Goal: Use online tool/utility: Utilize a website feature to perform a specific function

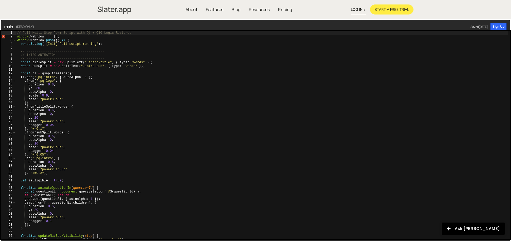
click at [108, 7] on img "home" at bounding box center [114, 10] width 34 height 10
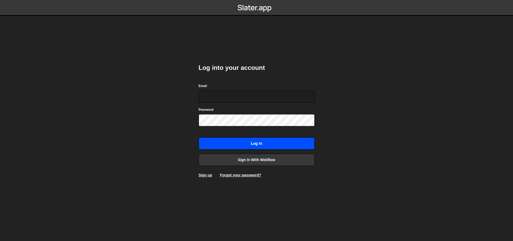
type input "kleloup042@gmail.com"
click at [242, 139] on input "Log in" at bounding box center [257, 143] width 116 height 12
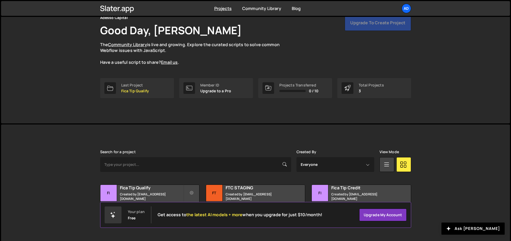
scroll to position [30, 0]
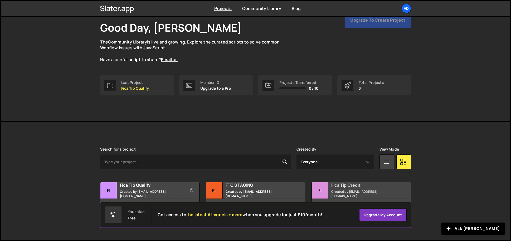
click at [335, 191] on div "Fica Tip Credit Created by operations@knocktwice.io" at bounding box center [361, 190] width 99 height 16
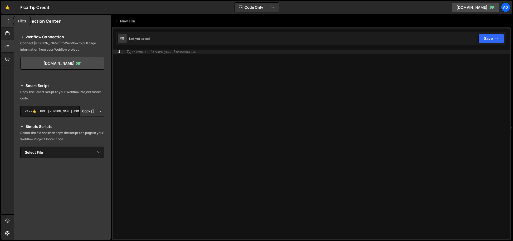
click at [9, 19] on icon at bounding box center [7, 21] width 4 height 6
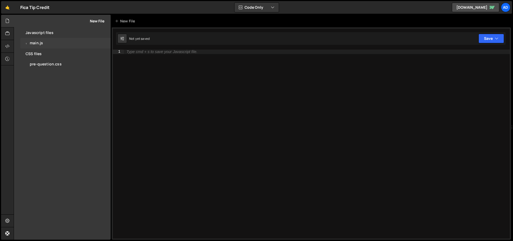
click at [46, 42] on div "1 main.js 0" at bounding box center [65, 43] width 90 height 11
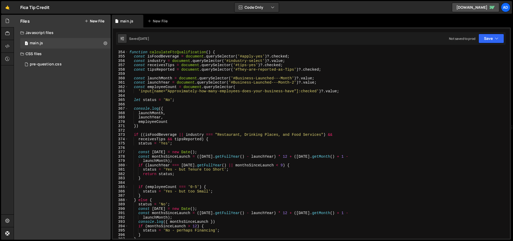
scroll to position [1534, 0]
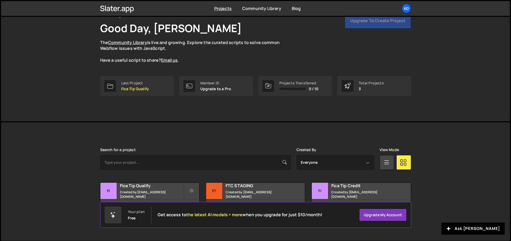
scroll to position [30, 0]
click at [166, 192] on small "Created by [EMAIL_ADDRESS][DOMAIN_NAME]" at bounding box center [151, 193] width 63 height 9
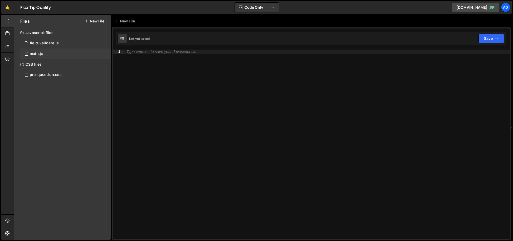
click at [47, 52] on div "1 main.js 0" at bounding box center [65, 53] width 90 height 11
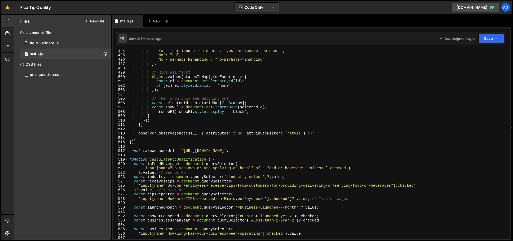
scroll to position [2144, 0]
click at [129, 158] on div ""Yes - but Tenure too Short" : "yes-but-tenure-too-short" , "No" : "no" , "No -…" at bounding box center [317, 147] width 379 height 198
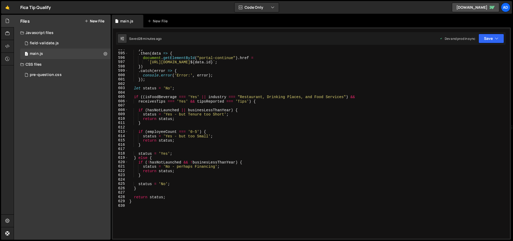
scroll to position [2641, 0]
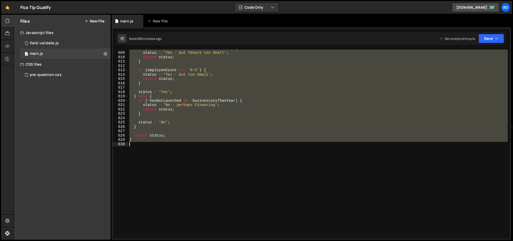
click at [151, 144] on div "if ( hasNotLaunched || businesLessThanYear ) { status = 'Yes - but Tenure too S…" at bounding box center [317, 145] width 379 height 198
type textarea "}"
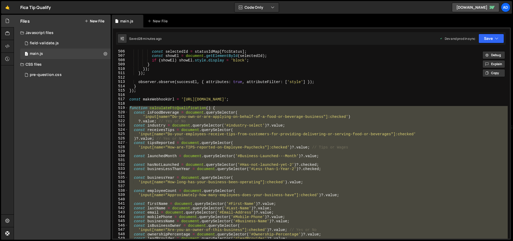
scroll to position [2189, 0]
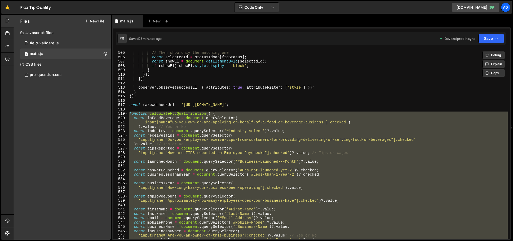
click at [189, 179] on div "// Then show only the matching one const selectedId = statusIdMap [ ftcStatus ]…" at bounding box center [317, 144] width 379 height 189
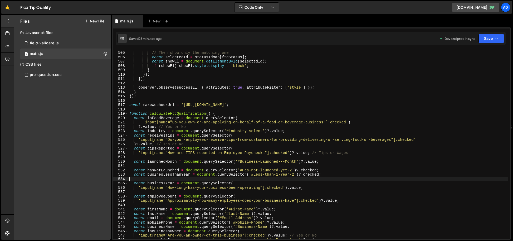
click at [181, 115] on div "// Then show only the matching one const selectedId = statusIdMap [ ftcStatus ]…" at bounding box center [317, 145] width 379 height 198
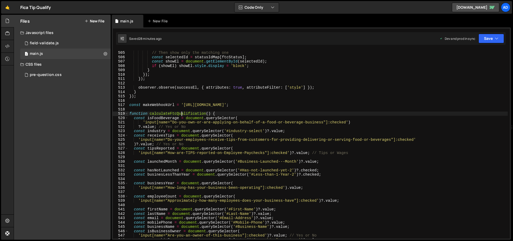
click at [181, 115] on div "// Then show only the matching one const selectedId = statusIdMap [ ftcStatus ]…" at bounding box center [317, 145] width 379 height 198
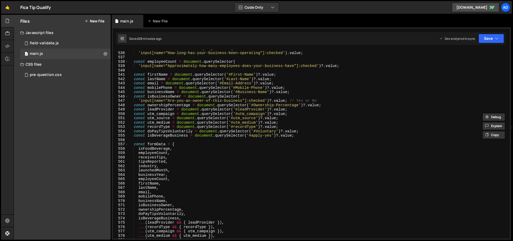
click at [196, 201] on div "const businessYear = document . querySelector ( 'input[name="How-long-has-your-…" at bounding box center [317, 145] width 379 height 198
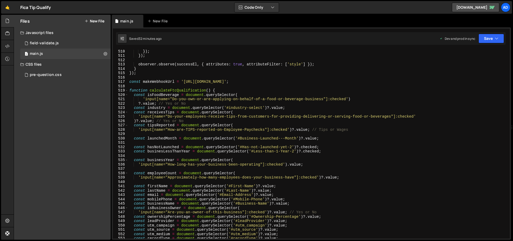
scroll to position [2210, 0]
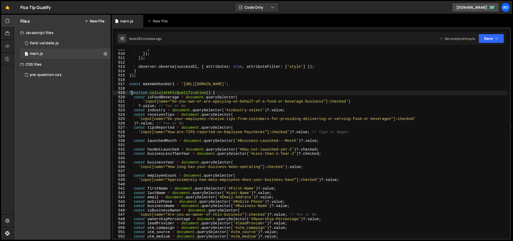
click at [131, 92] on div "} }) ; }) ; observer . observe ( successEl , { attributes : true , attributeFil…" at bounding box center [317, 146] width 379 height 198
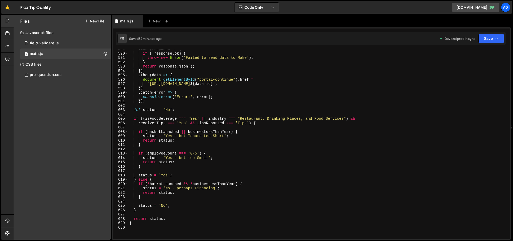
scroll to position [2641, 0]
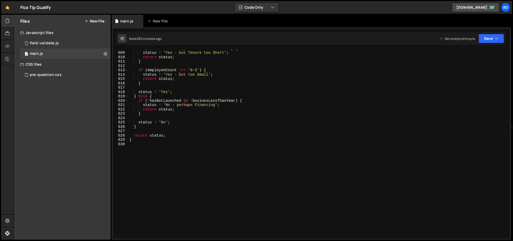
click at [148, 141] on div "if ( hasNotLaunched || businesLessThanYear ) { status = 'Yes - but Tenure too S…" at bounding box center [317, 145] width 379 height 198
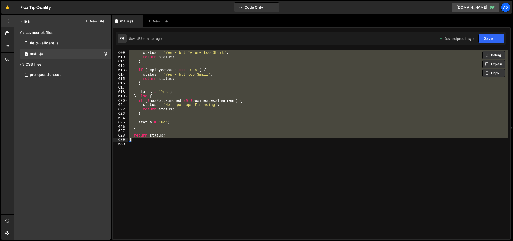
paste textarea
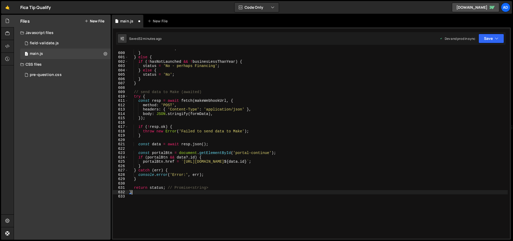
scroll to position [2602, 0]
drag, startPoint x: 171, startPoint y: 186, endPoint x: 232, endPoint y: 188, distance: 61.4
click at [232, 188] on div "status = 'Yes' ; } } else { if ( ! hasNotLaunched && ! businesLessThanYear ) { …" at bounding box center [317, 145] width 379 height 198
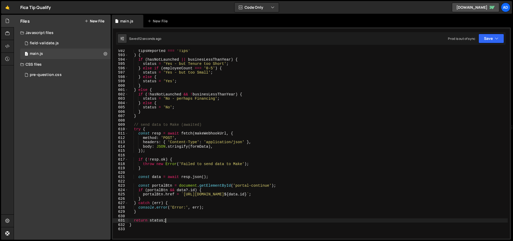
scroll to position [2569, 0]
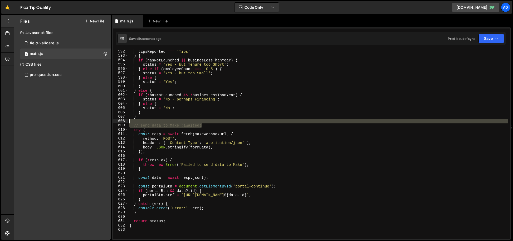
click at [223, 122] on div "tipsReported === 'Tips' ) { if ( hasNotLaunched || businesLessThanYear ) { stat…" at bounding box center [317, 148] width 379 height 198
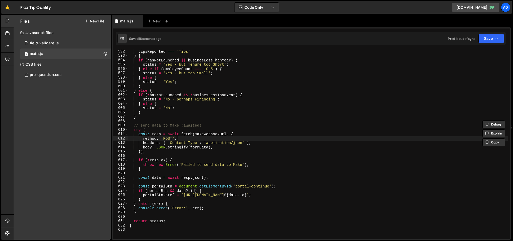
click at [281, 140] on div "tipsReported === 'Tips' ) { if ( hasNotLaunched || businesLessThanYear ) { stat…" at bounding box center [317, 148] width 379 height 198
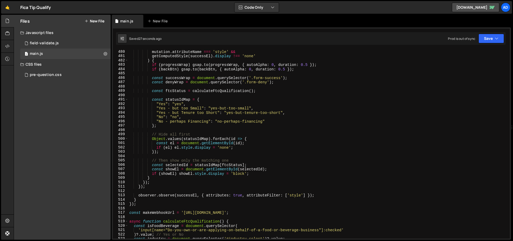
scroll to position [2083, 0]
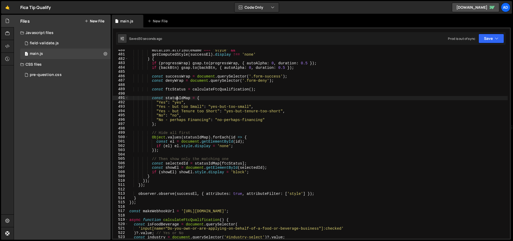
click at [176, 96] on div "mutation . attributeName === 'style' && getComputedStyle ( successEl ) . displa…" at bounding box center [317, 147] width 379 height 198
click at [176, 97] on div "mutation . attributeName === 'style' && getComputedStyle ( successEl ) . displa…" at bounding box center [317, 147] width 379 height 198
click at [258, 169] on div "mutation . attributeName === 'style' && getComputedStyle ( successEl ) . displa…" at bounding box center [317, 147] width 379 height 198
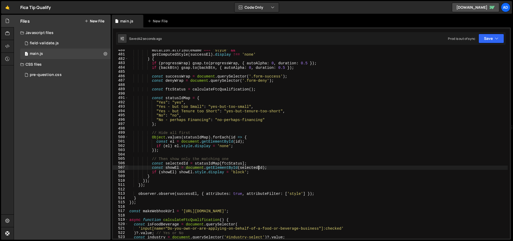
click at [258, 169] on div "mutation . attributeName === 'style' && getComputedStyle ( successEl ) . displa…" at bounding box center [317, 147] width 379 height 198
click at [216, 164] on div "mutation . attributeName === 'style' && getComputedStyle ( successEl ) . displa…" at bounding box center [317, 147] width 379 height 198
click at [234, 164] on div "mutation . attributeName === 'style' && getComputedStyle ( successEl ) . displa…" at bounding box center [317, 147] width 379 height 198
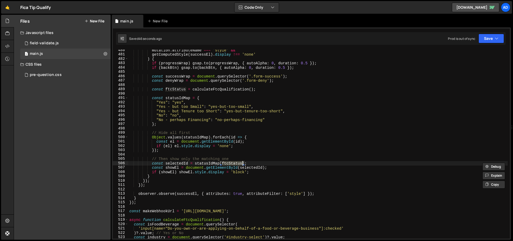
click at [175, 168] on div "mutation . attributeName === 'style' && getComputedStyle ( successEl ) . displa…" at bounding box center [317, 147] width 379 height 198
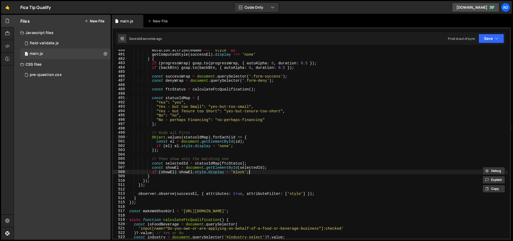
click at [264, 171] on div "mutation . attributeName === 'style' && getComputedStyle ( successEl ) . displa…" at bounding box center [317, 147] width 379 height 198
click at [175, 168] on div "mutation . attributeName === 'style' && getComputedStyle ( successEl ) . displa…" at bounding box center [317, 147] width 379 height 198
click at [218, 162] on div "mutation . attributeName === 'style' && getComputedStyle ( successEl ) . displa…" at bounding box center [317, 147] width 379 height 198
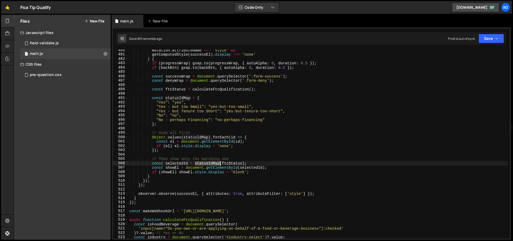
click at [218, 162] on div "mutation . attributeName === 'style' && getComputedStyle ( successEl ) . displa…" at bounding box center [317, 147] width 379 height 198
click at [254, 165] on div "mutation . attributeName === 'style' && getComputedStyle ( successEl ) . displa…" at bounding box center [317, 147] width 379 height 198
click at [255, 166] on div "mutation . attributeName === 'style' && getComputedStyle ( successEl ) . displa…" at bounding box center [317, 147] width 379 height 198
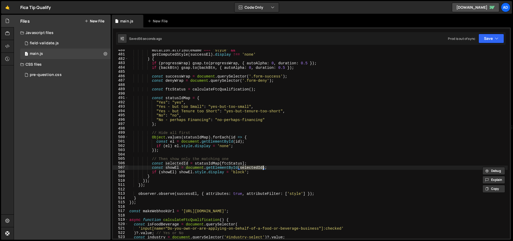
click at [256, 168] on div "mutation . attributeName === 'style' && getComputedStyle ( successEl ) . displa…" at bounding box center [317, 144] width 379 height 189
click at [256, 168] on div "mutation . attributeName === 'style' && getComputedStyle ( successEl ) . displa…" at bounding box center [317, 147] width 379 height 198
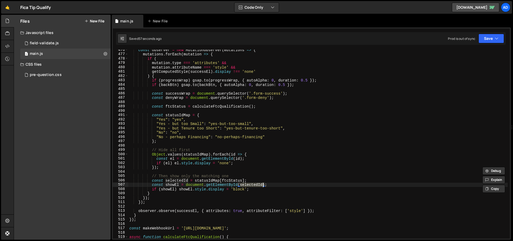
scroll to position [2066, 0]
drag, startPoint x: 184, startPoint y: 180, endPoint x: 202, endPoint y: 180, distance: 17.9
click at [184, 180] on div "const observer = new MutationObserver ( mutations => { mutations . forEach ( mu…" at bounding box center [317, 147] width 379 height 198
click at [214, 179] on div "const observer = new MutationObserver ( mutations => { mutations . forEach ( mu…" at bounding box center [317, 147] width 379 height 198
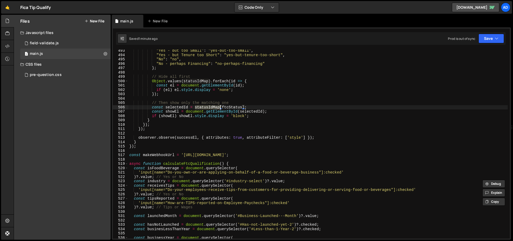
scroll to position [2145, 0]
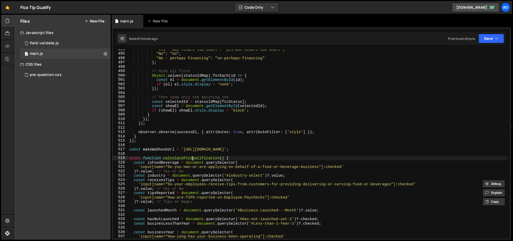
click at [192, 158] on div ""Yes - but Tenure too Short" : "yes-but-tenure-too-short" , "No" : "no" , "No -…" at bounding box center [317, 146] width 379 height 198
type textarea "async function calculateFtcQualification() {"
click at [192, 158] on div ""Yes - but Tenure too Short" : "yes-but-tenure-too-short" , "No" : "no" , "No -…" at bounding box center [317, 146] width 379 height 198
type input "calculateFtcQualification"
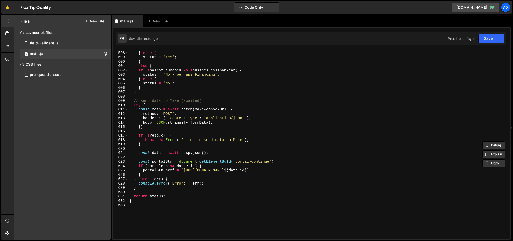
scroll to position [2595, 0]
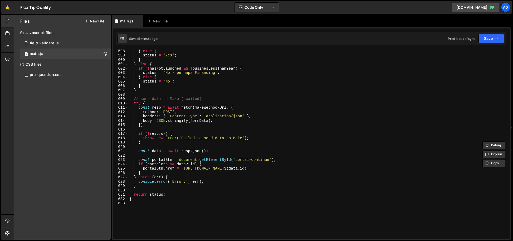
click at [161, 124] on div "} else { status = 'Yes' ; } } else { if ( ! hasNotLaunched && ! businesLessThan…" at bounding box center [317, 148] width 379 height 198
click at [159, 109] on div "} else { status = 'Yes' ; } } else { if ( ! hasNotLaunched && ! businesLessThan…" at bounding box center [317, 148] width 379 height 198
type textarea "const resp = await fetch(makeWebhookUrl, {"
click at [159, 109] on div "} else { status = 'Yes' ; } } else { if ( ! hasNotLaunched && ! businesLessThan…" at bounding box center [317, 148] width 379 height 198
click at [158, 148] on div "} else { status = 'Yes' ; } } else { if ( ! hasNotLaunched && ! businesLessThan…" at bounding box center [317, 148] width 379 height 198
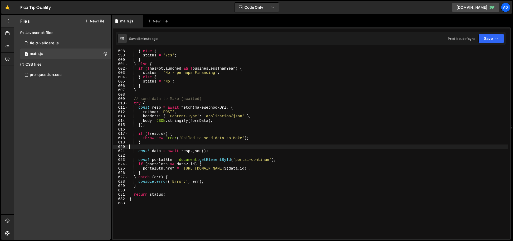
click at [158, 148] on div "} else { status = 'Yes' ; } } else { if ( ! hasNotLaunched && ! businesLessThan…" at bounding box center [317, 148] width 379 height 198
click at [158, 149] on div "} else { status = 'Yes' ; } } else { if ( ! hasNotLaunched && ! businesLessThan…" at bounding box center [317, 148] width 379 height 198
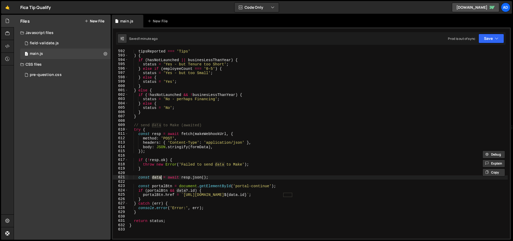
scroll to position [2569, 0]
drag, startPoint x: 134, startPoint y: 222, endPoint x: 189, endPoint y: 219, distance: 55.4
click at [189, 219] on div "tipsReported === 'Tips' ) { if ( hasNotLaunched || businesLessThanYear ) { stat…" at bounding box center [317, 148] width 379 height 198
type textarea "return status;"
click at [166, 198] on div "tipsReported === 'Tips' ) { if ( hasNotLaunched || businesLessThanYear ) { stat…" at bounding box center [317, 148] width 379 height 198
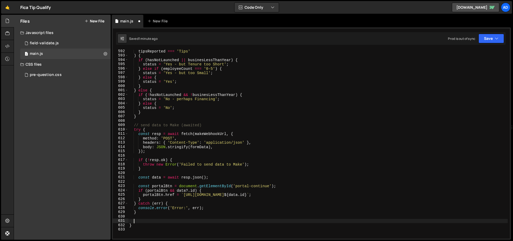
type textarea "}"
paste textarea "return status;"
type textarea "return status;"
click at [148, 225] on div "tipsReported === 'Tips' ) { if ( hasNotLaunched || businesLessThanYear ) { stat…" at bounding box center [317, 148] width 379 height 198
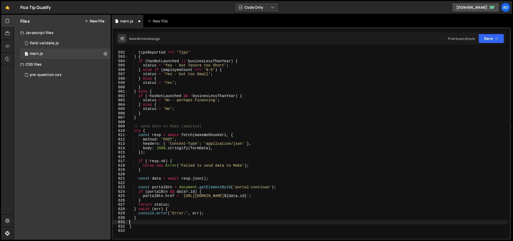
scroll to position [2568, 0]
click at [181, 203] on div "receivesTips === 'Yes' && tipsReported === 'Tips' ) { if ( hasNotLaunched || bu…" at bounding box center [317, 145] width 379 height 198
type textarea "return status;"
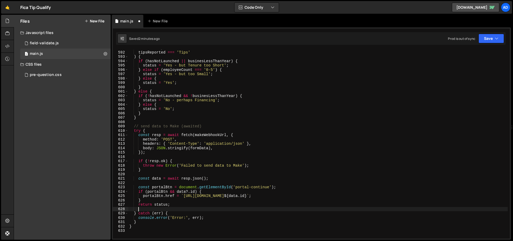
scroll to position [0, 0]
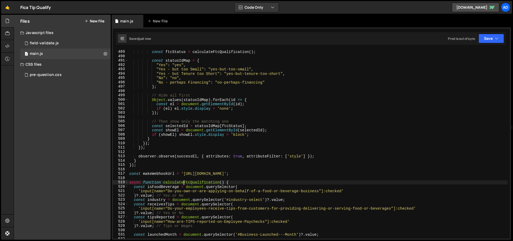
click at [184, 181] on div "const ftcStatus = calculateFtcQualification ( ) ; const statusIdMap = { "Yes" :…" at bounding box center [317, 144] width 379 height 198
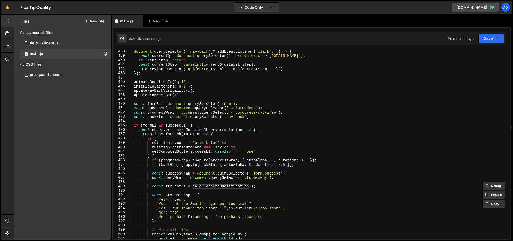
scroll to position [1987, 0]
click at [190, 186] on div "document . querySelector ( '.nav-back' ) ?. addEventListener ( 'click' , ( ) =>…" at bounding box center [317, 148] width 379 height 198
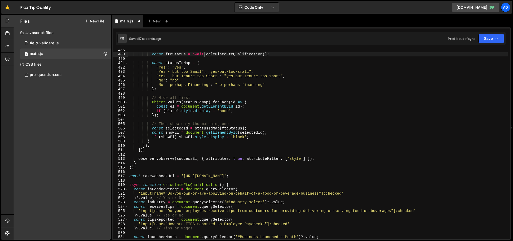
scroll to position [2118, 0]
click at [136, 184] on div "const ftcStatus = await calculateFtcQualification ( ) ; const statusIdMap = { "…" at bounding box center [317, 147] width 379 height 198
click at [136, 184] on div "const ftcStatus = await calculateFtcQualification ( ) ; const statusIdMap = { "…" at bounding box center [317, 146] width 379 height 198
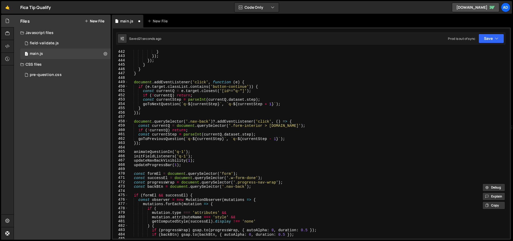
scroll to position [1917, 0]
click at [273, 121] on div "} }) ; }) ; } } } document . addEventListener ( 'click' , function ( e ) { if (…" at bounding box center [317, 149] width 379 height 198
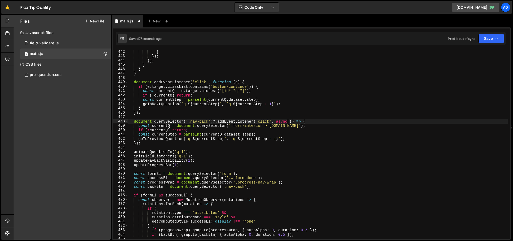
click at [235, 165] on div "} }) ; }) ; } } } document . addEventListener ( 'click' , function ( e ) { if (…" at bounding box center [317, 149] width 379 height 198
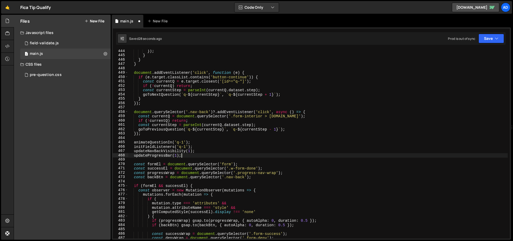
scroll to position [1926, 0]
click at [282, 111] on div "}) ; } } } document . addEventListener ( 'click' , function ( e ) { if ( e . ta…" at bounding box center [317, 148] width 379 height 198
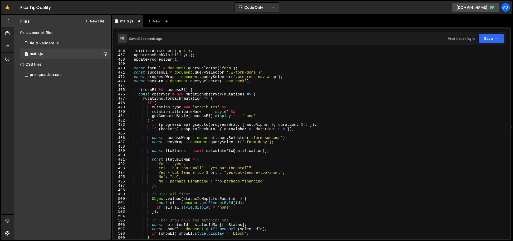
scroll to position [2023, 0]
click at [202, 92] on div "initFieldListeners ( 'q-1' ) ; updateNavBackVisibility ( 1 ) ; updateProgressBa…" at bounding box center [317, 147] width 379 height 198
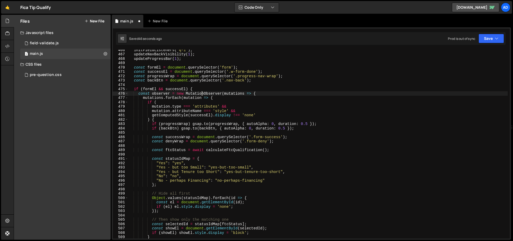
click at [202, 92] on div "initFieldListeners ( 'q-1' ) ; updateNavBackVisibility ( 1 ) ; updateProgressBa…" at bounding box center [317, 147] width 379 height 198
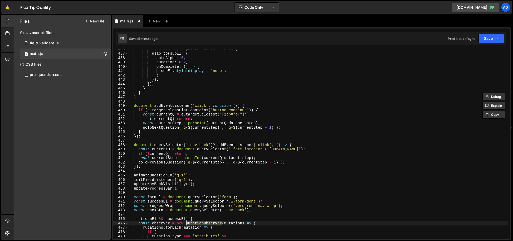
scroll to position [1894, 0]
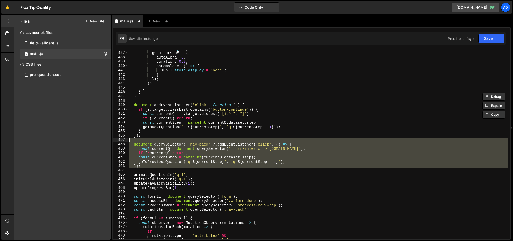
drag, startPoint x: 146, startPoint y: 168, endPoint x: 128, endPoint y: 142, distance: 32.1
click at [128, 142] on div "const observer = new MutationObserver(mutations => { 436 437 438 439 440 441 44…" at bounding box center [311, 144] width 397 height 189
click at [150, 173] on div "finalBtn . style . pointerEvents = 'auto' ; gsap . to ( subEl , { autoAlpha : 0…" at bounding box center [317, 145] width 379 height 198
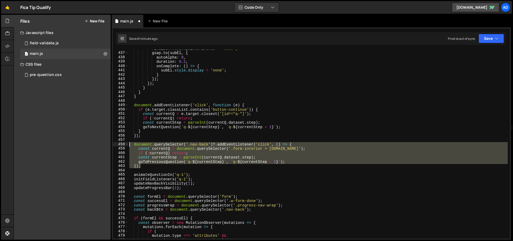
drag, startPoint x: 147, startPoint y: 165, endPoint x: 123, endPoint y: 145, distance: 31.0
click at [123, 145] on div "animateQuestionIn('q-1'); 436 437 438 439 440 441 442 443 444 445 446 447 448 4…" at bounding box center [311, 144] width 397 height 189
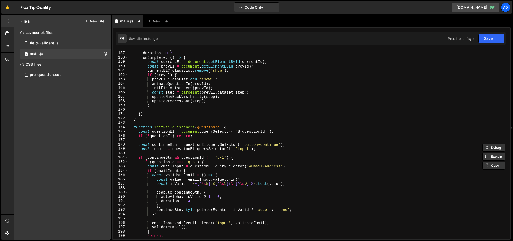
scroll to position [678, 0]
click at [127, 126] on span at bounding box center [126, 126] width 3 height 4
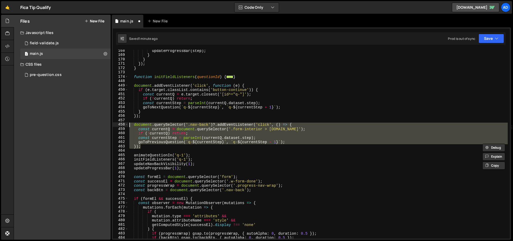
scroll to position [727, 0]
click at [127, 86] on span at bounding box center [126, 85] width 3 height 4
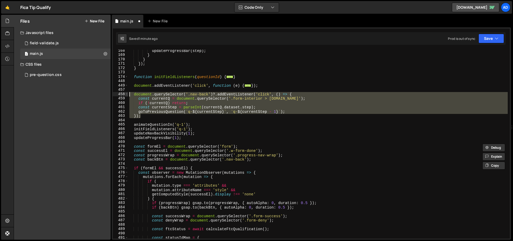
click at [126, 94] on span at bounding box center [126, 94] width 3 height 4
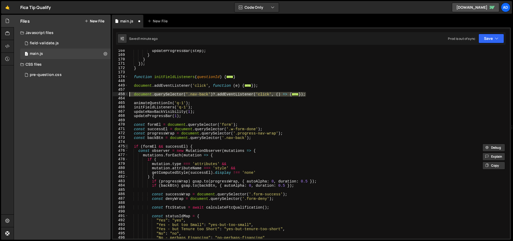
click at [125, 146] on span at bounding box center [126, 146] width 3 height 4
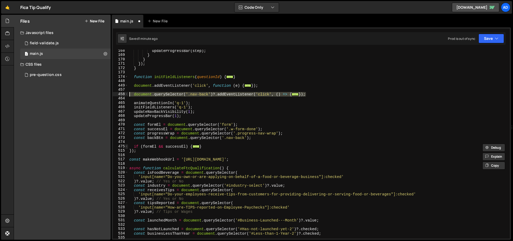
click at [125, 146] on span at bounding box center [126, 146] width 3 height 4
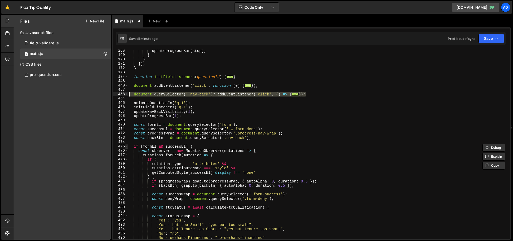
click at [125, 146] on span at bounding box center [126, 146] width 3 height 4
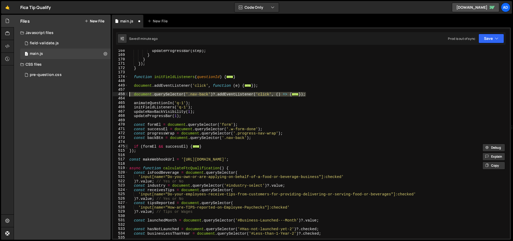
click at [125, 146] on span at bounding box center [126, 146] width 3 height 4
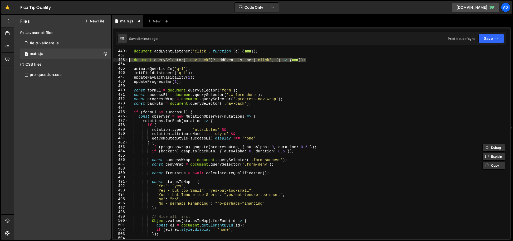
scroll to position [757, 0]
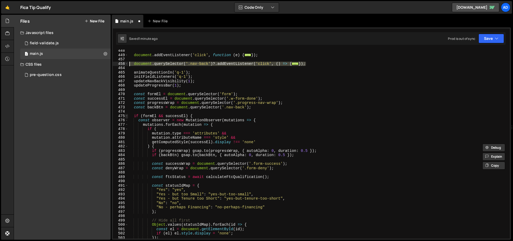
click at [127, 116] on span at bounding box center [126, 116] width 3 height 4
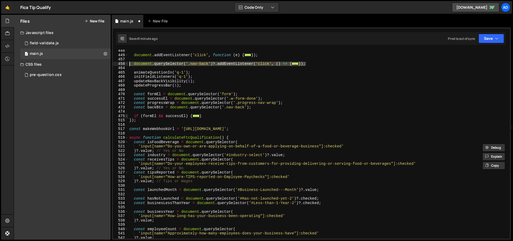
click at [127, 116] on span at bounding box center [126, 116] width 3 height 4
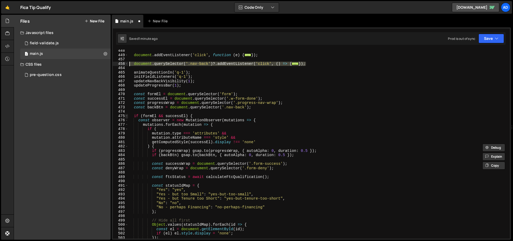
click at [127, 116] on span at bounding box center [126, 116] width 3 height 4
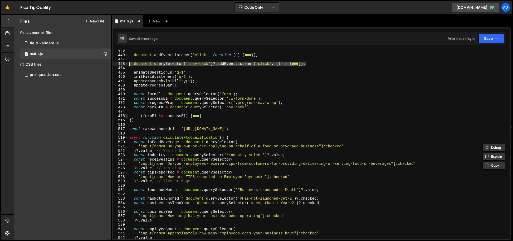
click at [127, 116] on span at bounding box center [126, 116] width 3 height 4
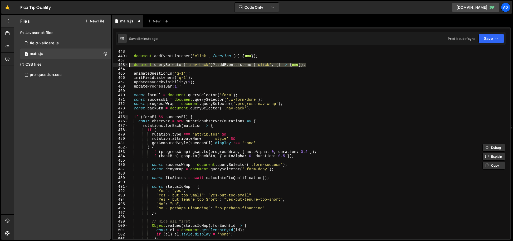
scroll to position [756, 0]
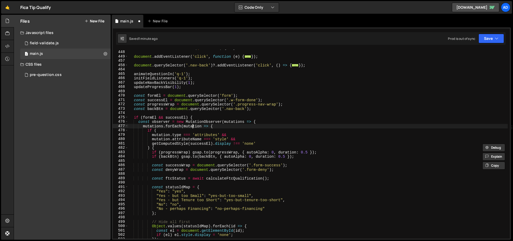
click at [192, 125] on div "function initFieldListeners ( questionId ) { ... } document . addEventListener …" at bounding box center [317, 145] width 379 height 198
type textarea "mutations.forEach(mutation => {"
click at [192, 125] on div "function initFieldListeners ( questionId ) { ... } document . addEventListener …" at bounding box center [317, 145] width 379 height 198
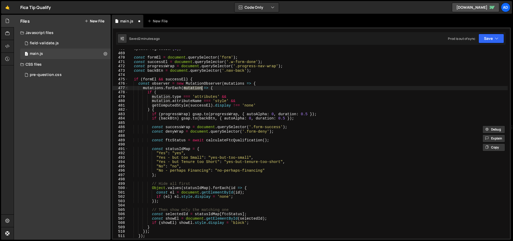
scroll to position [794, 0]
click at [158, 89] on div "updateProgressBar ( 1 ) ; const formEl = document . querySelector ( 'form' ) ; …" at bounding box center [317, 146] width 379 height 198
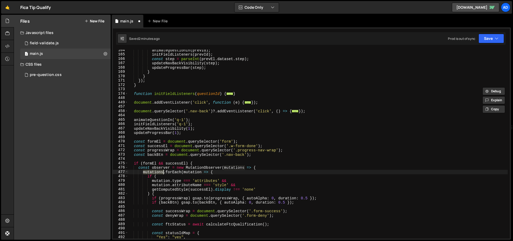
scroll to position [710, 0]
type input "mutations"
click at [203, 168] on div "animateQuestionIn ( prevId ) ; initFieldListeners ( prevId ) ; const step = par…" at bounding box center [317, 146] width 379 height 198
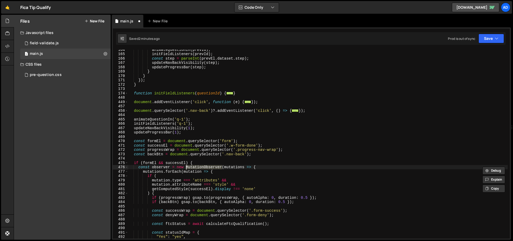
click at [228, 167] on div "animateQuestionIn ( prevId ) ; initFieldListeners ( prevId ) ; const step = par…" at bounding box center [317, 146] width 379 height 198
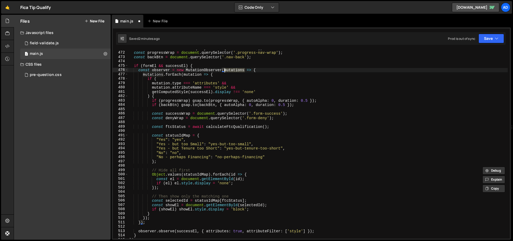
scroll to position [808, 0]
click at [184, 73] on div "const progressWrap = document . querySelector ( '.progress-nav-wrap' ) ; const …" at bounding box center [317, 148] width 379 height 198
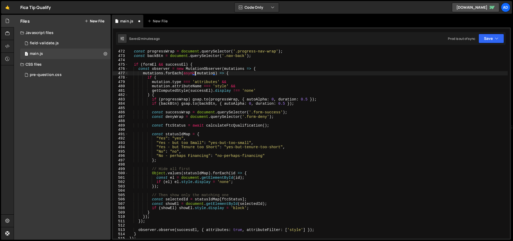
scroll to position [0, 4]
click at [238, 137] on div "const progressWrap = document . querySelector ( '.progress-nav-wrap' ) ; const …" at bounding box center [317, 148] width 379 height 198
click at [211, 127] on div "const progressWrap = document . querySelector ( '.progress-nav-wrap' ) ; const …" at bounding box center [317, 148] width 379 height 198
click at [213, 134] on div "const progressWrap = document . querySelector ( '.progress-nav-wrap' ) ; const …" at bounding box center [317, 148] width 379 height 198
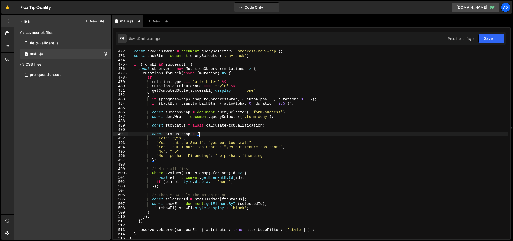
click at [175, 220] on div "const progressWrap = document . querySelector ( '.progress-nav-wrap' ) ; const …" at bounding box center [317, 148] width 379 height 198
type textarea "});"
click at [494, 39] on button "Save" at bounding box center [491, 38] width 26 height 9
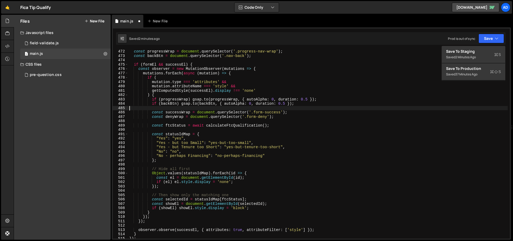
scroll to position [0, 0]
click at [371, 107] on div "const progressWrap = document . querySelector ( '.progress-nav-wrap' ) ; const …" at bounding box center [317, 148] width 379 height 198
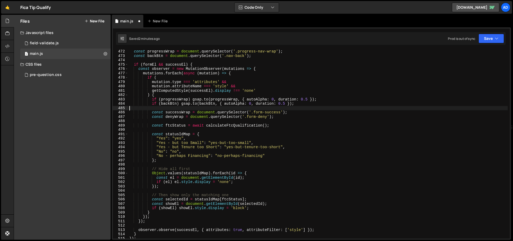
scroll to position [2047, 0]
click at [362, 107] on div "const progressWrap = document . querySelector ( '.progress-nav-wrap' ) ; const …" at bounding box center [317, 148] width 379 height 198
click at [489, 41] on button "Save" at bounding box center [491, 38] width 26 height 9
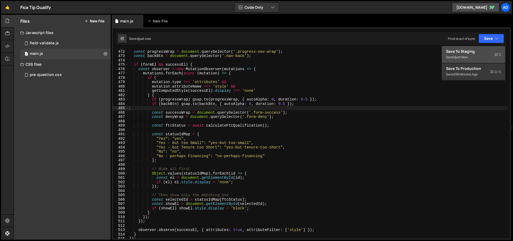
click at [474, 53] on div "Save to Staging S" at bounding box center [473, 51] width 55 height 5
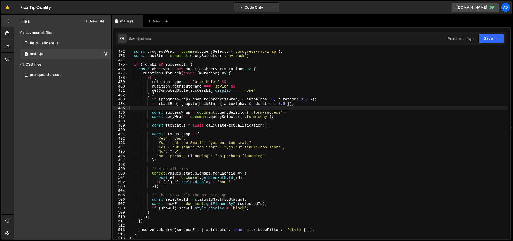
click at [320, 134] on div "const progressWrap = document . querySelector ( '.progress-nav-wrap' ) ; const …" at bounding box center [317, 148] width 379 height 198
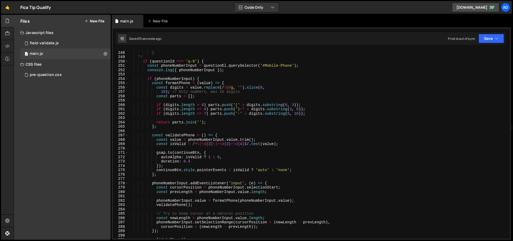
scroll to position [1084, 0]
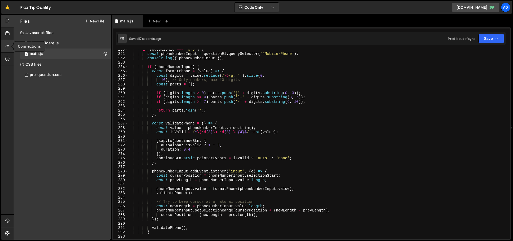
click at [4, 45] on div at bounding box center [7, 46] width 13 height 13
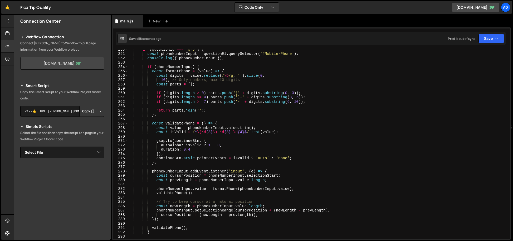
click at [52, 64] on link "[DOMAIN_NAME]" at bounding box center [62, 63] width 84 height 13
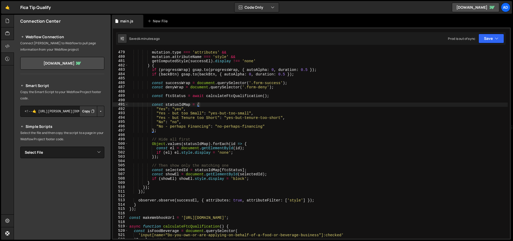
scroll to position [2077, 0]
click at [165, 191] on div "if ( mutation . type === 'attributes' && mutation . attributeName === 'style' &…" at bounding box center [317, 145] width 379 height 198
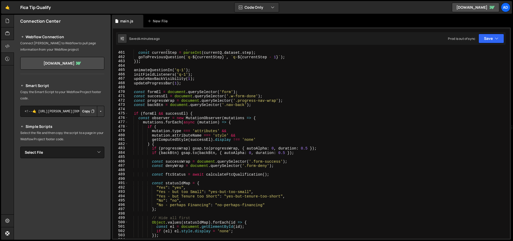
scroll to position [1997, 0]
click at [235, 176] on div "if ( ! currentQ ) return ; const currentStep = parseInt ( currentQ . dataset . …" at bounding box center [317, 146] width 379 height 198
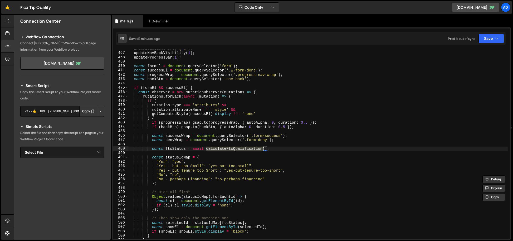
scroll to position [2043, 0]
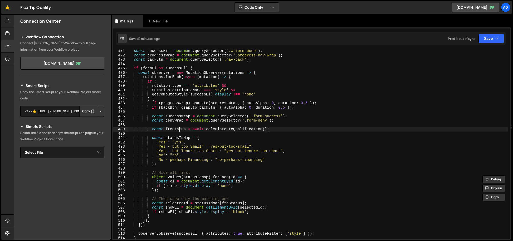
click at [179, 129] on div "const successEl = document . querySelector ( '.w-form-done' ) ; const progressW…" at bounding box center [317, 148] width 379 height 198
click at [179, 129] on div "const successEl = document . querySelector ( '.w-form-done' ) ; const progressW…" at bounding box center [317, 144] width 379 height 189
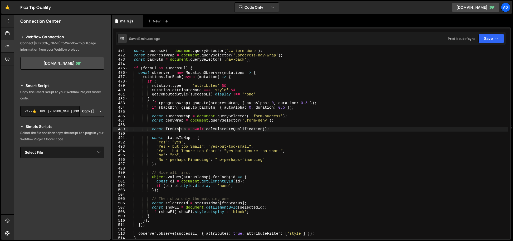
click at [179, 129] on div "const successEl = document . querySelector ( '.w-form-done' ) ; const progressW…" at bounding box center [317, 148] width 379 height 198
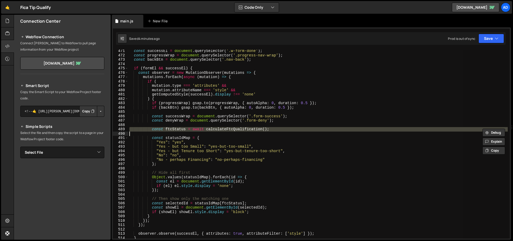
click at [179, 129] on div "const successEl = document . querySelector ( '.w-form-done' ) ; const progressW…" at bounding box center [317, 144] width 379 height 189
type textarea "const ftcStatus = await calculateFtcQualification();"
click at [179, 129] on div "const successEl = document . querySelector ( '.w-form-done' ) ; const progressW…" at bounding box center [317, 148] width 379 height 198
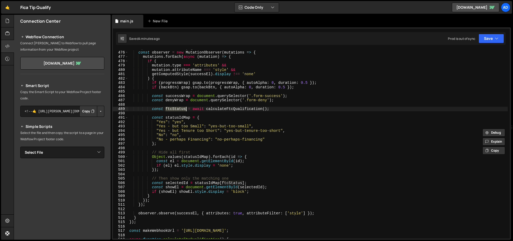
scroll to position [2064, 0]
type input "ftcStatus"
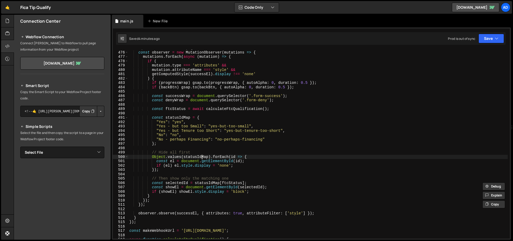
click at [202, 157] on div "if ( [PERSON_NAME] && successEl ) { const observer = new MutationObserver ( mut…" at bounding box center [317, 145] width 379 height 198
click at [165, 157] on div "if ( [PERSON_NAME] && successEl ) { const observer = new MutationObserver ( mut…" at bounding box center [317, 145] width 379 height 198
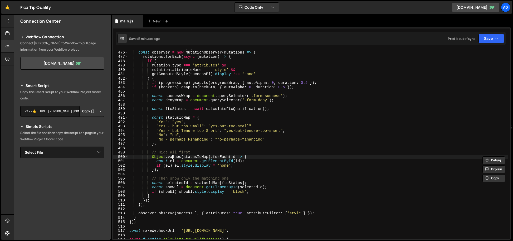
click at [172, 157] on div "if ( [PERSON_NAME] && successEl ) { const observer = new MutationObserver ( mut…" at bounding box center [317, 145] width 379 height 198
click at [185, 156] on div "if ( [PERSON_NAME] && successEl ) { const observer = new MutationObserver ( mut…" at bounding box center [317, 145] width 379 height 198
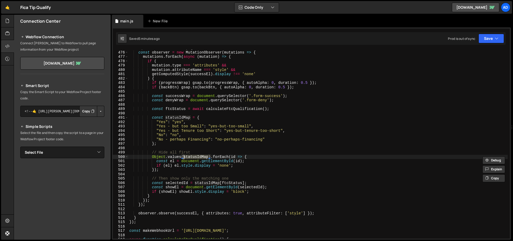
click at [193, 160] on div "if ( [PERSON_NAME] && successEl ) { const observer = new MutationObserver ( mut…" at bounding box center [317, 145] width 379 height 198
click at [218, 161] on div "if ( [PERSON_NAME] && successEl ) { const observer = new MutationObserver ( mut…" at bounding box center [317, 145] width 379 height 198
click at [175, 161] on div "if ( [PERSON_NAME] && successEl ) { const observer = new MutationObserver ( mut…" at bounding box center [317, 145] width 379 height 198
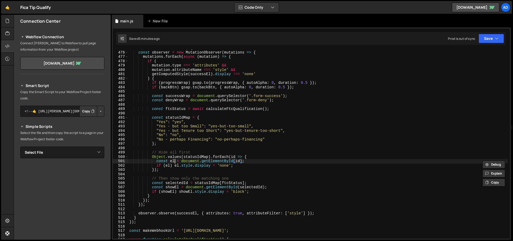
click at [175, 161] on div "if ( [PERSON_NAME] && successEl ) { const observer = new MutationObserver ( mut…" at bounding box center [317, 145] width 379 height 198
click at [191, 164] on div "if ( [PERSON_NAME] && successEl ) { const observer = new MutationObserver ( mut…" at bounding box center [317, 145] width 379 height 198
click at [164, 204] on div "if ( [PERSON_NAME] && successEl ) { const observer = new MutationObserver ( mut…" at bounding box center [317, 145] width 379 height 198
click at [145, 219] on div "if ( [PERSON_NAME] && successEl ) { const observer = new MutationObserver ( mut…" at bounding box center [317, 145] width 379 height 198
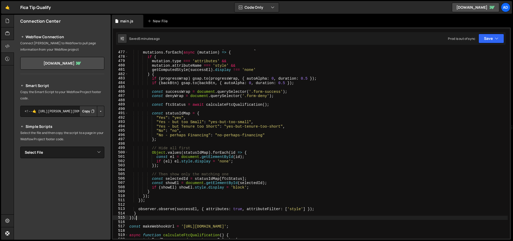
drag, startPoint x: 145, startPoint y: 217, endPoint x: 139, endPoint y: 196, distance: 22.3
click at [145, 217] on div "const observer = new MutationObserver ( mutations => { mutations . forEach ( as…" at bounding box center [317, 145] width 379 height 198
type textarea "});"
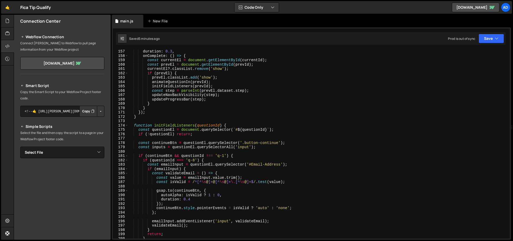
scroll to position [678, 0]
click at [127, 125] on span at bounding box center [126, 125] width 3 height 4
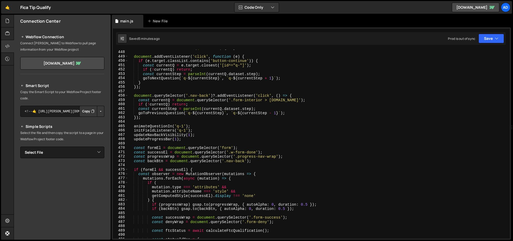
scroll to position [764, 0]
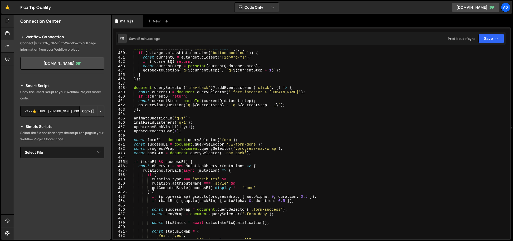
click at [127, 162] on span at bounding box center [126, 162] width 3 height 4
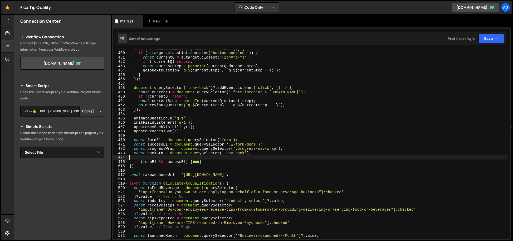
drag, startPoint x: 136, startPoint y: 158, endPoint x: 125, endPoint y: 157, distance: 11.9
click at [125, 157] on div "}); 449 450 451 452 453 454 455 456 457 458 459 460 461 462 463 464 465 466 467…" at bounding box center [311, 144] width 397 height 189
click at [132, 88] on div "document . addEventListener ( 'click' , function ( e ) { if ( e . target . clas…" at bounding box center [317, 145] width 379 height 198
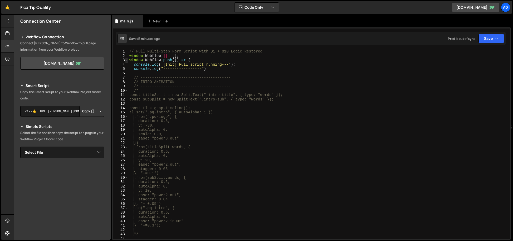
scroll to position [0, 0]
click at [127, 60] on span at bounding box center [126, 60] width 3 height 4
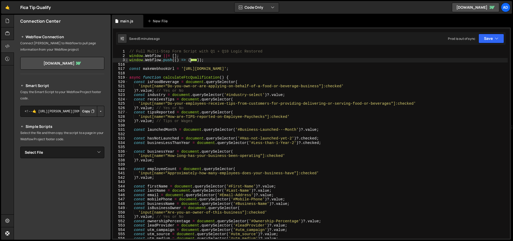
scroll to position [1, 0]
click at [127, 60] on span at bounding box center [126, 60] width 3 height 4
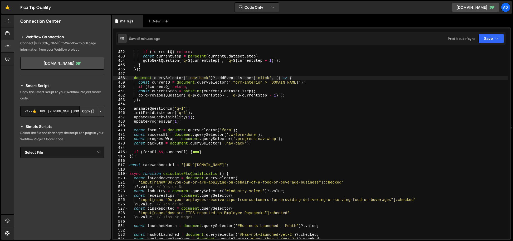
scroll to position [773, 0]
click at [128, 79] on div "const currentQ = e . target . closest ( '[id^="q-"]' ) ; if ( ! currentQ ) retu…" at bounding box center [317, 144] width 379 height 198
click at [127, 77] on span at bounding box center [126, 78] width 3 height 4
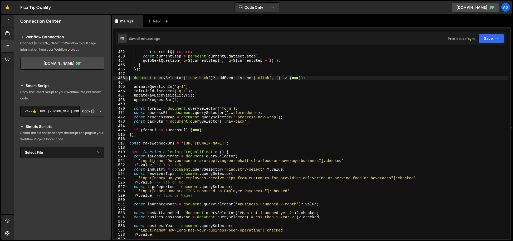
click at [127, 77] on span at bounding box center [126, 78] width 3 height 4
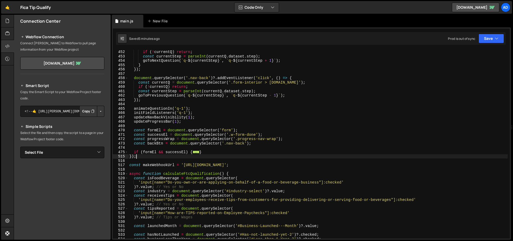
click at [142, 158] on div "const currentQ = e . target . closest ( '[id^="q-"]' ) ; if ( ! currentQ ) retu…" at bounding box center [317, 144] width 379 height 198
click at [125, 151] on span at bounding box center [126, 152] width 3 height 4
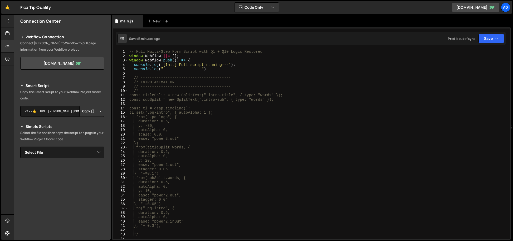
scroll to position [0, 0]
click at [129, 60] on div "// Full Multi-Step Form Script with Q1 + Q10 Logic Restored window . Webflow ||…" at bounding box center [317, 149] width 379 height 198
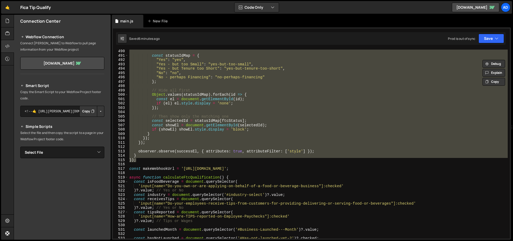
scroll to position [939, 0]
click at [299, 135] on div "const statusIdMap = { "Yes" : "yes" , "Yes - but too Small" : "yes-but-too-smal…" at bounding box center [317, 144] width 379 height 189
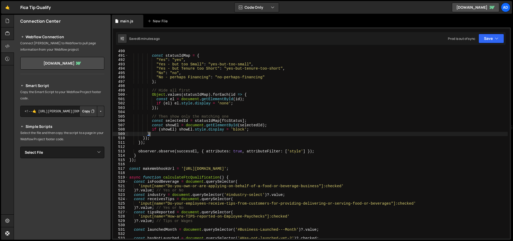
click at [173, 125] on div "const statusIdMap = { "Yes" : "yes" , "Yes - but too Small" : "yes-but-too-smal…" at bounding box center [317, 148] width 379 height 198
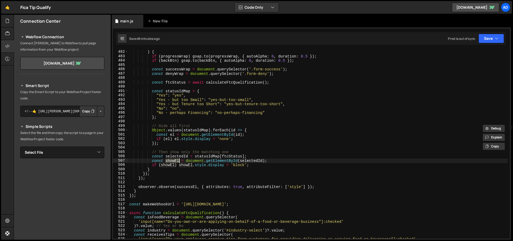
scroll to position [903, 0]
drag, startPoint x: 152, startPoint y: 160, endPoint x: 280, endPoint y: 161, distance: 128.3
click at [280, 161] on div "getComputedStyle ( successEl ) . display !== 'none' ) { if ( progressWrap ) gsa…" at bounding box center [317, 145] width 379 height 198
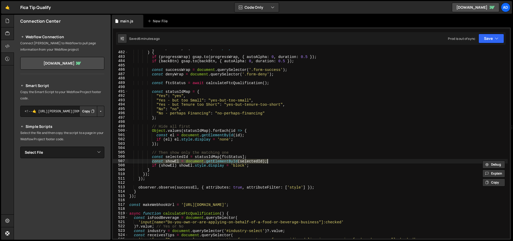
click at [175, 160] on div "getComputedStyle ( successEl ) . display !== 'none' ) { if ( progressWrap ) gsa…" at bounding box center [317, 144] width 379 height 189
click at [175, 160] on div "getComputedStyle ( successEl ) . display !== 'none' ) { if ( progressWrap ) gsa…" at bounding box center [317, 145] width 379 height 198
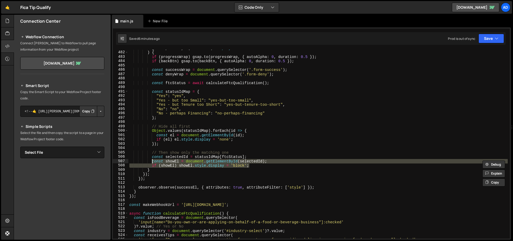
drag, startPoint x: 253, startPoint y: 166, endPoint x: 151, endPoint y: 162, distance: 102.6
click at [151, 162] on div "getComputedStyle ( successEl ) . display !== 'none' ) { if ( progressWrap ) gsa…" at bounding box center [317, 145] width 379 height 198
click at [152, 161] on div "getComputedStyle ( successEl ) . display !== 'none' ) { if ( progressWrap ) gsa…" at bounding box center [317, 144] width 379 height 189
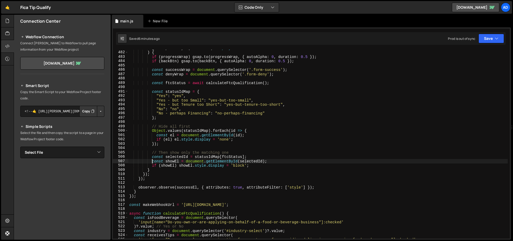
click at [222, 83] on div "getComputedStyle ( successEl ) . display !== 'none' ) { if ( progressWrap ) gsa…" at bounding box center [317, 145] width 379 height 198
type textarea "const ftcStatus = await calculateFtcQualification();"
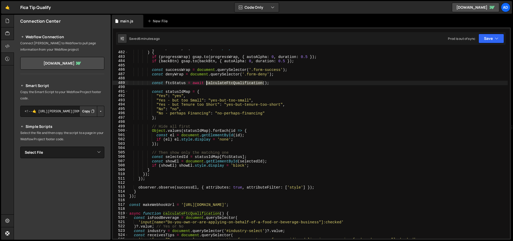
click at [222, 83] on div "getComputedStyle ( successEl ) . display !== 'none' ) { if ( progressWrap ) gsa…" at bounding box center [317, 145] width 379 height 198
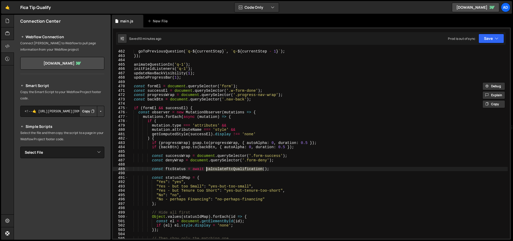
scroll to position [812, 0]
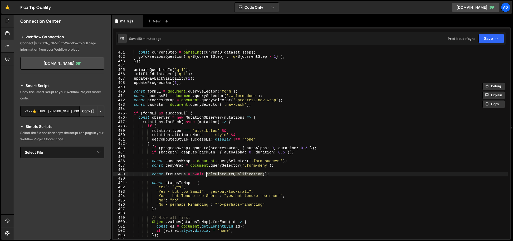
click at [202, 170] on div "if ( ! currentQ ) return ; const currentStep = parseInt ( currentQ . dataset . …" at bounding box center [317, 145] width 379 height 198
click at [201, 172] on div "if ( ! currentQ ) return ; const currentStep = parseInt ( currentQ . dataset . …" at bounding box center [317, 145] width 379 height 198
click at [192, 123] on div "if ( ! currentQ ) return ; const currentStep = parseInt ( currentQ . dataset . …" at bounding box center [317, 145] width 379 height 198
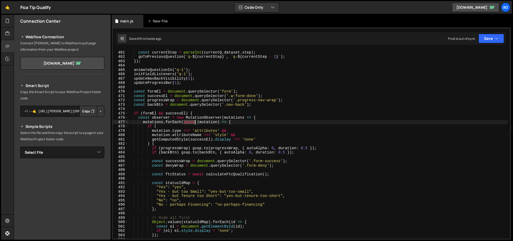
click at [192, 123] on div "if ( ! currentQ ) return ; const currentStep = parseInt ( currentQ . dataset . …" at bounding box center [317, 145] width 379 height 198
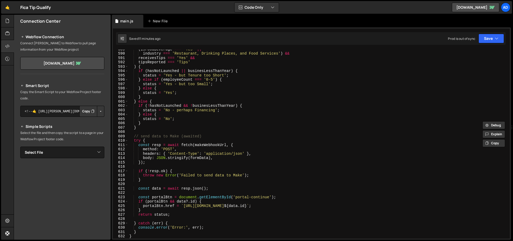
scroll to position [1372, 0]
click at [210, 140] on div "( isFoodBeverage === 'Yes' || industry === 'Restaurant, Drinking Places, and Fo…" at bounding box center [317, 146] width 379 height 198
type textarea "try {"
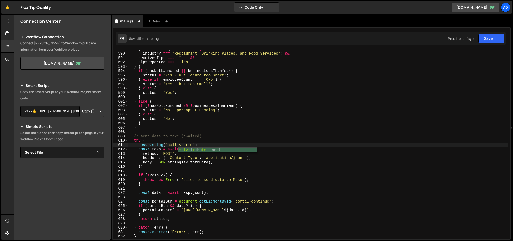
scroll to position [0, 4]
click at [189, 193] on div "( isFoodBeverage === 'Yes' || industry === 'Restaurant, Drinking Places, and Fo…" at bounding box center [317, 146] width 379 height 198
type textarea "const data = await resp.json();"
click at [200, 223] on div "( isFoodBeverage === 'Yes' || industry === 'Restaurant, Drinking Places, and Fo…" at bounding box center [317, 146] width 379 height 198
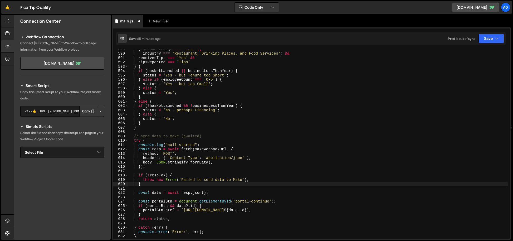
click at [159, 185] on div "( isFoodBeverage === 'Yes' || industry === 'Restaurant, Drinking Places, and Fo…" at bounding box center [317, 146] width 379 height 198
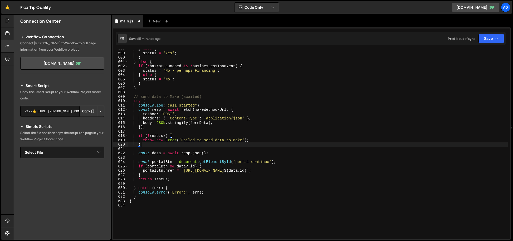
scroll to position [1411, 0]
click at [182, 178] on div "} else { status = 'Yes' ; } } else { if ( ! hasNotLaunched && ! businesLessThan…" at bounding box center [317, 146] width 379 height 198
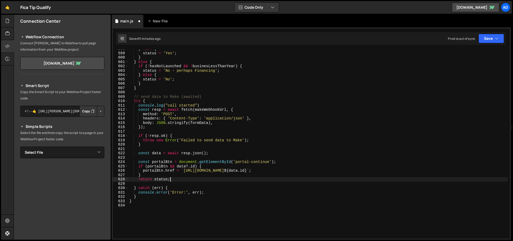
click at [182, 177] on div "} else { status = 'Yes' ; } } else { if ( ! hasNotLaunched && ! businesLessThan…" at bounding box center [317, 146] width 379 height 198
type textarea "}"
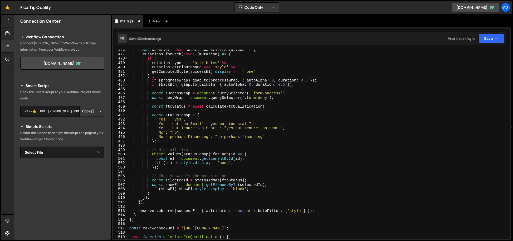
scroll to position [876, 0]
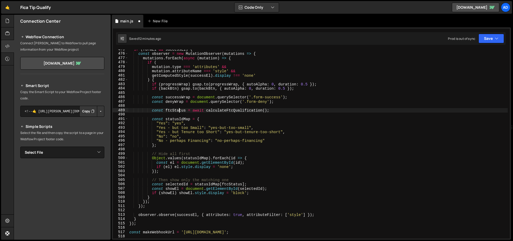
click at [180, 109] on div "if ( [PERSON_NAME] && successEl ) { const observer = new MutationObserver ( mut…" at bounding box center [317, 146] width 379 height 198
type textarea "const ftcStatus = await calculateFtcQualification();"
click at [180, 109] on div "if ( [PERSON_NAME] && successEl ) { const observer = new MutationObserver ( mut…" at bounding box center [317, 146] width 379 height 198
click at [277, 111] on div "if ( [PERSON_NAME] && successEl ) { const observer = new MutationObserver ( mut…" at bounding box center [317, 146] width 379 height 198
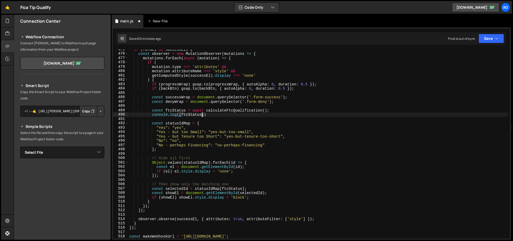
scroll to position [2062, 0]
click at [234, 110] on div "if ( [PERSON_NAME] && successEl ) { const observer = new MutationObserver ( mut…" at bounding box center [317, 146] width 379 height 198
type textarea "const ftcStatus = await calculateFtcQualification();"
click at [237, 111] on div "if ( [PERSON_NAME] && successEl ) { const observer = new MutationObserver ( mut…" at bounding box center [317, 146] width 379 height 198
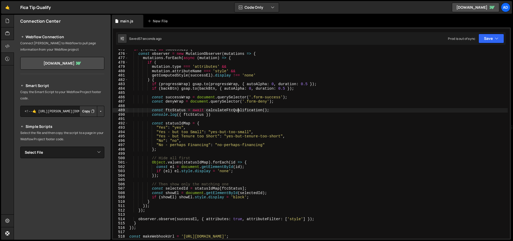
click at [237, 111] on div "if ( [PERSON_NAME] && successEl ) { const observer = new MutationObserver ( mut…" at bounding box center [317, 146] width 379 height 198
type input "calculateFtcQualification"
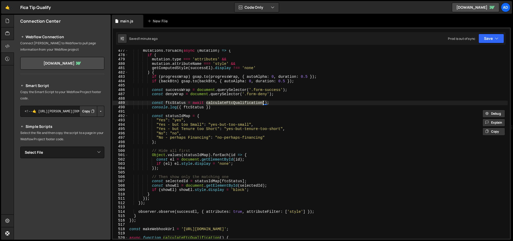
scroll to position [2069, 0]
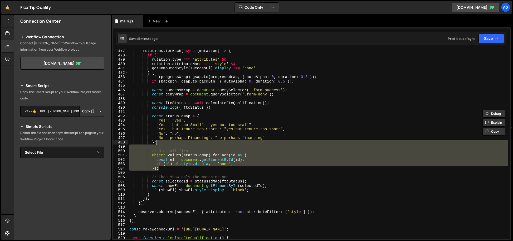
drag, startPoint x: 166, startPoint y: 169, endPoint x: 169, endPoint y: 142, distance: 27.1
click at [169, 142] on div "mutations . forEach ( async ( mutation ) => { if ( mutation . type === 'attribu…" at bounding box center [317, 148] width 379 height 198
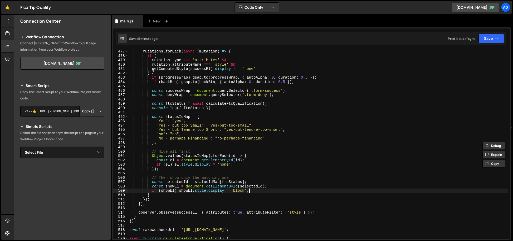
click at [271, 191] on div "mutations . forEach ( async ( mutation ) => { if ( mutation . type === 'attribu…" at bounding box center [317, 148] width 379 height 198
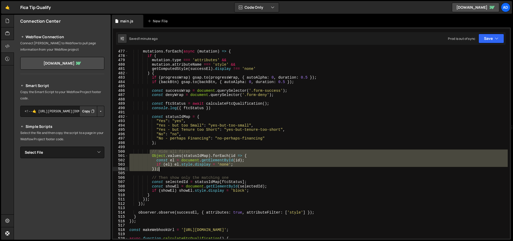
drag, startPoint x: 151, startPoint y: 150, endPoint x: 170, endPoint y: 169, distance: 26.3
click at [170, 169] on div "mutations . forEach ( async ( mutation ) => { if ( mutation . type === 'attribu…" at bounding box center [317, 148] width 379 height 198
type textarea "if (el) el.style.display = 'none'; });"
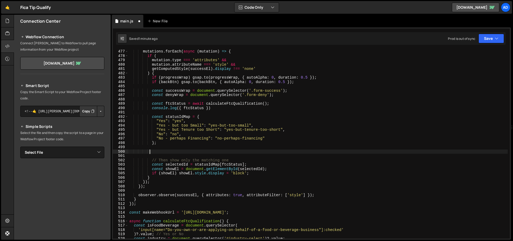
scroll to position [0, 1]
click at [306, 96] on div "mutations . forEach ( async ( mutation ) => { if ( mutation . type === 'attribu…" at bounding box center [317, 148] width 379 height 198
type textarea "const denyWrap = document.querySelector('.form-deny');"
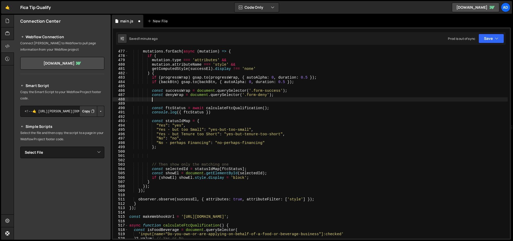
scroll to position [0, 1]
paste textarea "});"
type textarea "});"
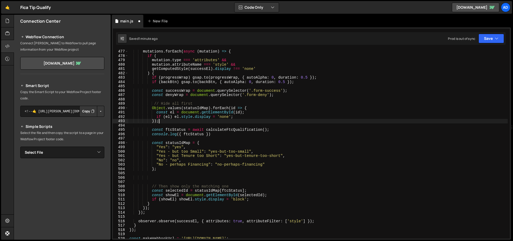
click at [225, 178] on div "mutations . forEach ( async ( mutation ) => { if ( mutation . type === 'attribu…" at bounding box center [317, 148] width 379 height 198
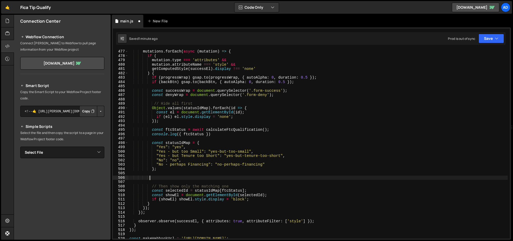
scroll to position [0, 1]
click at [226, 180] on div "mutations . forEach ( async ( mutation ) => { if ( mutation . type === 'attribu…" at bounding box center [317, 148] width 379 height 198
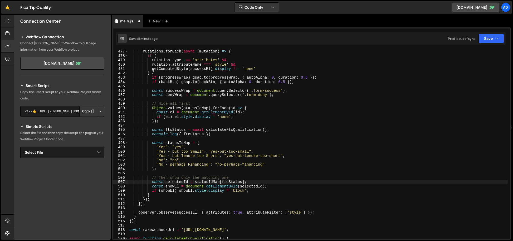
click at [210, 180] on div "mutations . forEach ( async ( mutation ) => { if ( mutation . type === 'attribu…" at bounding box center [317, 148] width 379 height 198
type textarea "const selectedId = statusIdMap[ftcStatus];"
click at [214, 175] on div "mutations . forEach ( async ( mutation ) => { if ( mutation . type === 'attribu…" at bounding box center [317, 148] width 379 height 198
click at [220, 171] on div "mutations . forEach ( async ( mutation ) => { if ( mutation . type === 'attribu…" at bounding box center [317, 148] width 379 height 198
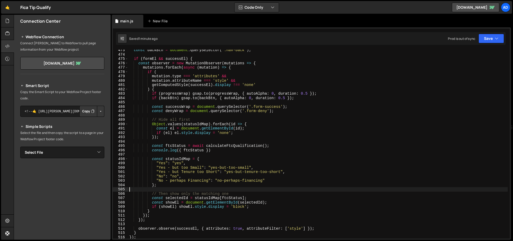
scroll to position [2053, 0]
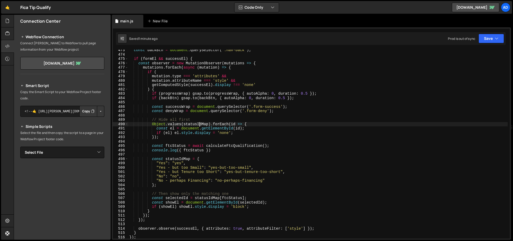
click at [198, 124] on div "const backBtn = document . querySelector ( '.nav-back' ) ; if ( [PERSON_NAME] &…" at bounding box center [317, 147] width 379 height 198
click at [200, 125] on div "const backBtn = document . querySelector ( '.nav-back' ) ; if ( [PERSON_NAME] &…" at bounding box center [317, 144] width 379 height 189
click at [200, 124] on div "const backBtn = document . querySelector ( '.nav-back' ) ; if ( [PERSON_NAME] &…" at bounding box center [317, 147] width 379 height 198
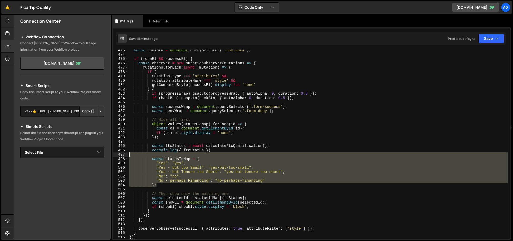
drag, startPoint x: 166, startPoint y: 186, endPoint x: 113, endPoint y: 155, distance: 61.5
click at [113, 155] on div "Object.values(statusIdMap).forEach(id => { 473 474 475 476 477 478 479 480 481 …" at bounding box center [311, 144] width 397 height 189
type textarea "const statusIdMap = {"
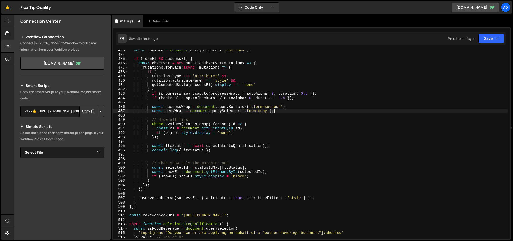
click at [286, 110] on div "const backBtn = document . querySelector ( '.nav-back' ) ; if ( [PERSON_NAME] &…" at bounding box center [317, 147] width 379 height 198
type textarea "const denyWrap = document.querySelector('.form-deny');"
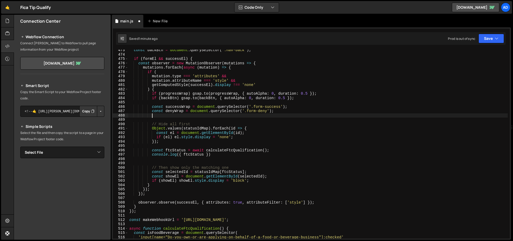
scroll to position [0, 1]
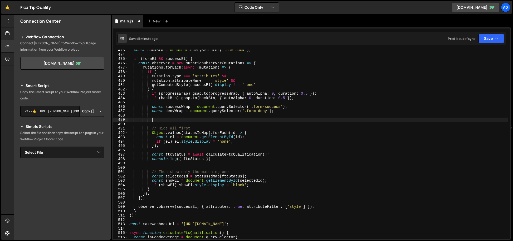
paste textarea "};"
type textarea "};"
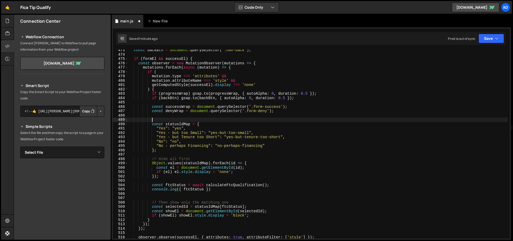
click at [201, 118] on div "const backBtn = document . querySelector ( '.nav-back' ) ; if ( [PERSON_NAME] &…" at bounding box center [317, 147] width 379 height 198
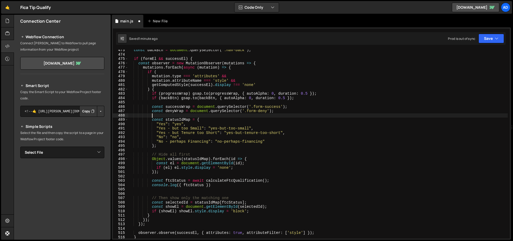
click at [180, 190] on div "const backBtn = document . querySelector ( '.nav-back' ) ; if ( [PERSON_NAME] &…" at bounding box center [317, 147] width 379 height 198
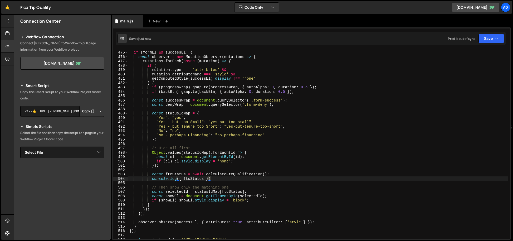
scroll to position [2059, 0]
type textarea "console.log({ ftcStatus })"
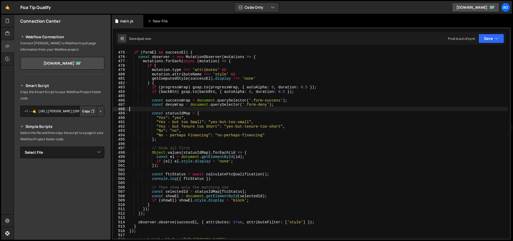
click at [183, 109] on div "if ( [PERSON_NAME] && successEl ) { const observer = new MutationObserver ( mut…" at bounding box center [317, 145] width 379 height 198
click at [183, 111] on div "if ( [PERSON_NAME] && successEl ) { const observer = new MutationObserver ( mut…" at bounding box center [317, 145] width 379 height 198
click at [183, 113] on div "if ( [PERSON_NAME] && successEl ) { const observer = new MutationObserver ( mut…" at bounding box center [317, 145] width 379 height 198
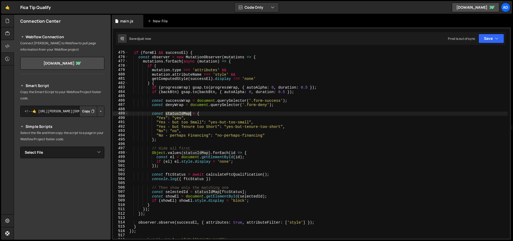
click at [183, 113] on div "if ( [PERSON_NAME] && successEl ) { const observer = new MutationObserver ( mut…" at bounding box center [317, 145] width 379 height 198
click at [259, 191] on div "if ( [PERSON_NAME] && successEl ) { const observer = new MutationObserver ( mut…" at bounding box center [317, 145] width 379 height 198
click at [182, 191] on div "if ( [PERSON_NAME] && successEl ) { const observer = new MutationObserver ( mut…" at bounding box center [317, 145] width 379 height 198
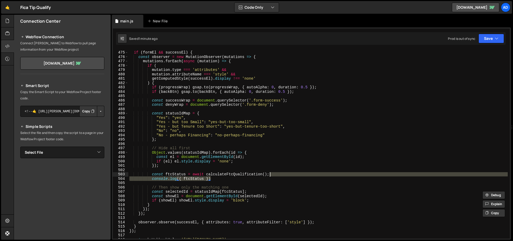
drag, startPoint x: 270, startPoint y: 179, endPoint x: 282, endPoint y: 173, distance: 13.2
click at [282, 173] on div "if ( [PERSON_NAME] && successEl ) { const observer = new MutationObserver ( mut…" at bounding box center [317, 145] width 379 height 198
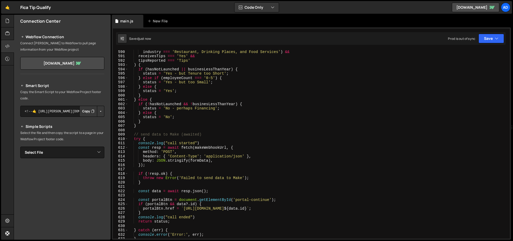
scroll to position [2558, 0]
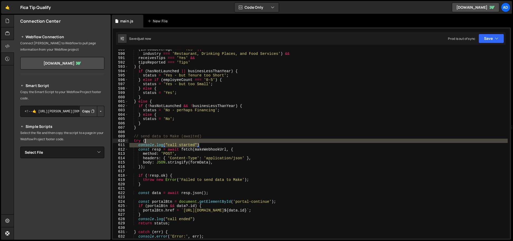
click at [213, 140] on div "( isFoodBeverage === 'Yes' || industry === 'Restaurant, Drinking Places, and Fo…" at bounding box center [317, 146] width 379 height 198
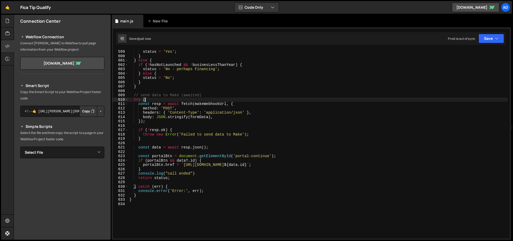
scroll to position [2599, 0]
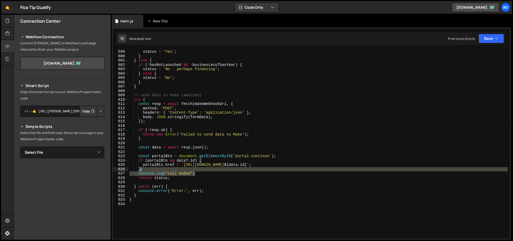
drag, startPoint x: 208, startPoint y: 172, endPoint x: 208, endPoint y: 168, distance: 3.7
click at [208, 170] on div "status = 'Yes' ; } } else { if ( ! hasNotLaunched && ! businesLessThanYear ) { …" at bounding box center [317, 149] width 379 height 198
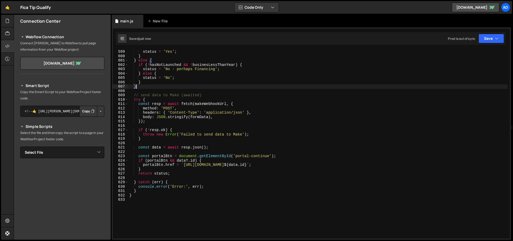
drag, startPoint x: 283, startPoint y: 87, endPoint x: 205, endPoint y: 52, distance: 85.3
click at [281, 87] on div "status = 'Yes' ; } } else { if ( ! hasNotLaunched && ! businesLessThanYear ) { …" at bounding box center [317, 149] width 379 height 198
click at [488, 39] on button "Save" at bounding box center [491, 38] width 26 height 9
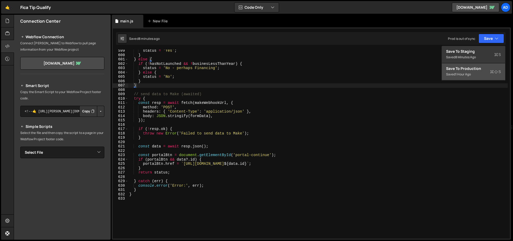
click at [480, 75] on div "Saved 1 hour ago" at bounding box center [473, 74] width 55 height 6
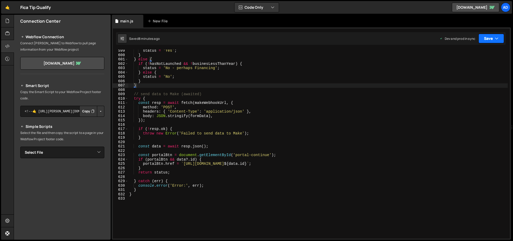
click at [492, 38] on button "Save" at bounding box center [491, 38] width 26 height 9
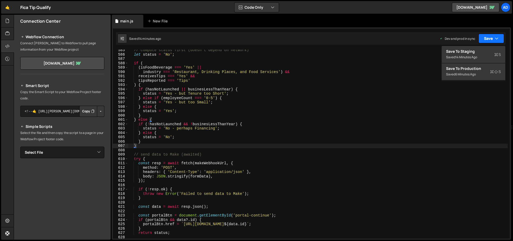
scroll to position [2537, 0]
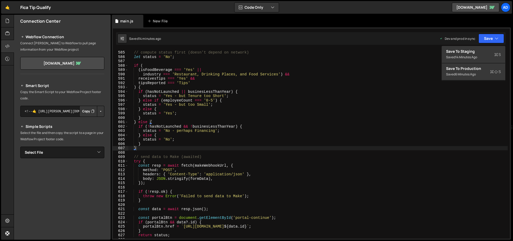
type textarea "method: 'POST',"
click at [334, 171] on div "// compute status first (doesn't depend on network) let status = 'No' ; if ( ( …" at bounding box center [317, 145] width 379 height 198
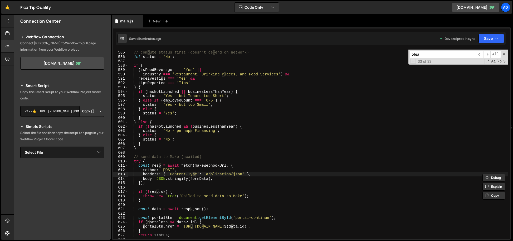
scroll to position [484, 0]
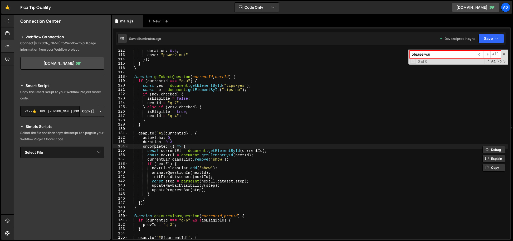
type input "please wait"
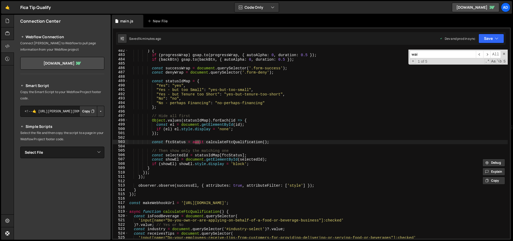
type input "wait"
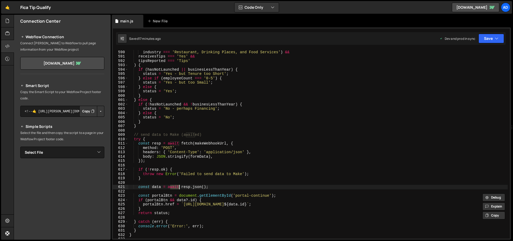
scroll to position [2569, 0]
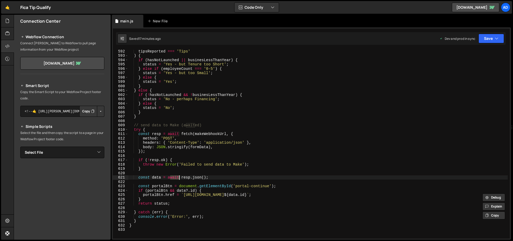
click at [167, 169] on div "tipsReported === 'Tips' ) { if ( hasNotLaunched || businesLessThanYear ) { stat…" at bounding box center [317, 148] width 379 height 198
type textarea "}"
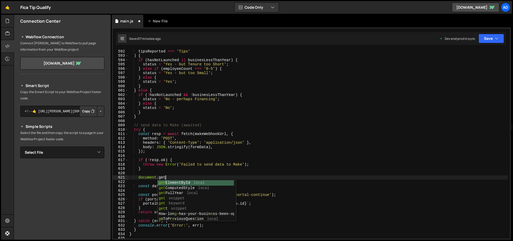
scroll to position [0, 2]
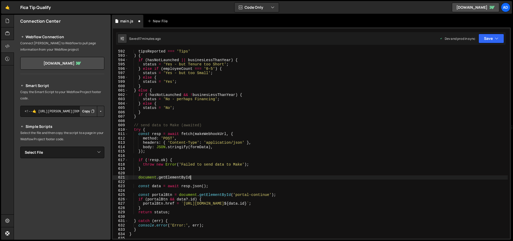
click at [151, 130] on div "tipsReported === 'Tips' ) { if ( hasNotLaunched || businesLessThanYear ) { stat…" at bounding box center [317, 148] width 379 height 198
type textarea "try {"
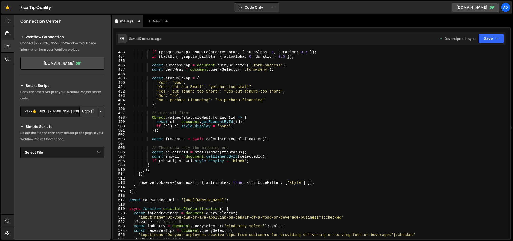
scroll to position [2065, 0]
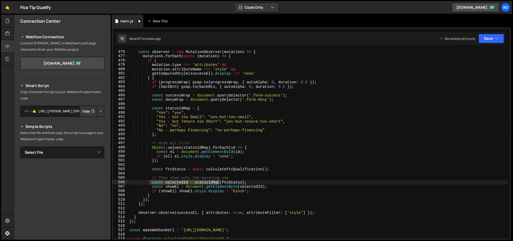
drag, startPoint x: 152, startPoint y: 183, endPoint x: 233, endPoint y: 181, distance: 81.4
click at [233, 181] on div "const observer = new MutationObserver ( mutations => { mutations . forEach ( as…" at bounding box center [317, 149] width 379 height 198
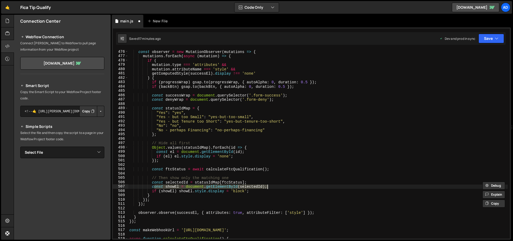
drag, startPoint x: 155, startPoint y: 188, endPoint x: 271, endPoint y: 186, distance: 116.2
click at [271, 186] on div "const observer = new MutationObserver ( mutations => { mutations . forEach ( as…" at bounding box center [317, 149] width 379 height 198
click at [271, 186] on div "const observer = new MutationObserver ( mutations => { mutations . forEach ( as…" at bounding box center [317, 144] width 379 height 189
click at [247, 191] on div "const observer = new MutationObserver ( mutations => { mutations . forEach ( as…" at bounding box center [317, 149] width 379 height 198
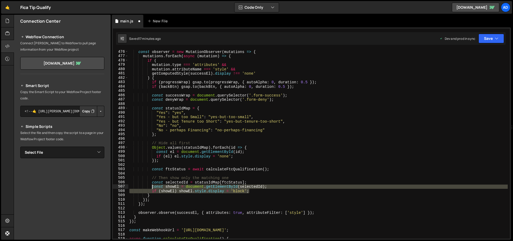
drag, startPoint x: 243, startPoint y: 190, endPoint x: 152, endPoint y: 188, distance: 91.2
click at [152, 188] on div "const observer = new MutationObserver ( mutations => { mutations . forEach ( as…" at bounding box center [317, 149] width 379 height 198
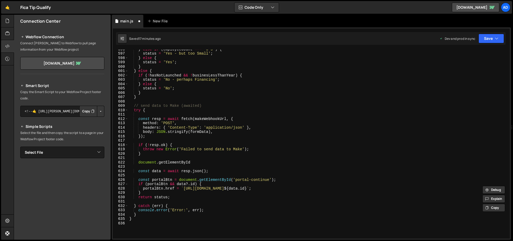
scroll to position [2588, 0]
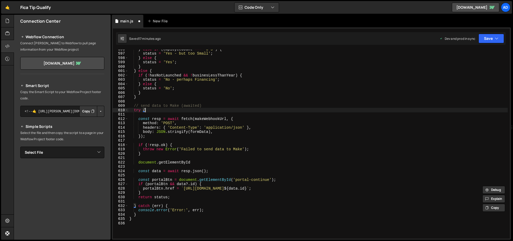
click at [170, 111] on div "} else if ( employeeCount === '0-5' ) { status = 'Yes - but too Small' ; } else…" at bounding box center [317, 146] width 379 height 198
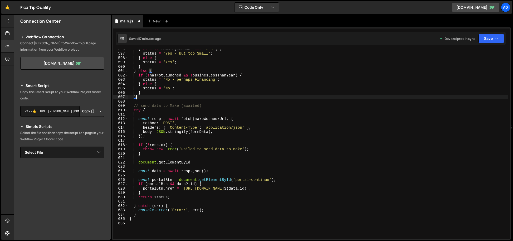
click at [159, 97] on div "} else if ( employeeCount === '0-5' ) { status = 'Yes - but too Small' ; } else…" at bounding box center [317, 146] width 379 height 198
type textarea "}"
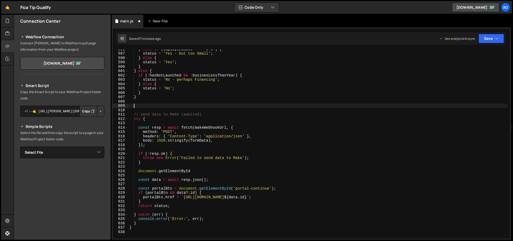
paste textarea "if (showEl) showEl.style.display = 'block';"
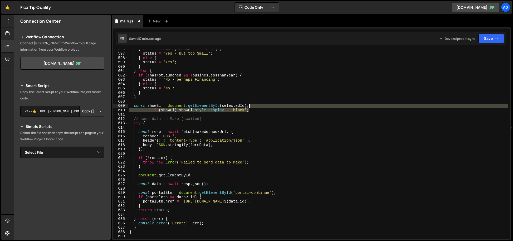
drag, startPoint x: 258, startPoint y: 110, endPoint x: 258, endPoint y: 107, distance: 3.2
click at [258, 107] on div "} else if ( employeeCount === '0-5' ) { status = 'Yes - but too Small' ; } else…" at bounding box center [317, 146] width 379 height 198
click at [154, 106] on div "} else if ( employeeCount === '0-5' ) { status = 'Yes - but too Small' ; } else…" at bounding box center [317, 146] width 379 height 198
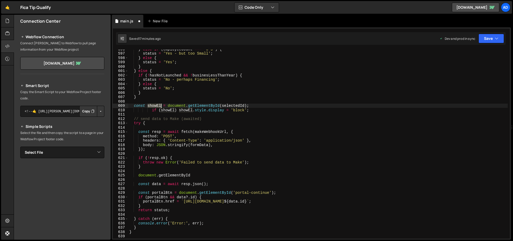
click at [154, 106] on div "} else if ( employeeCount === '0-5' ) { status = 'Yes - but too Small' ; } else…" at bounding box center [317, 146] width 379 height 198
click at [259, 106] on div "} else if ( employeeCount === '0-5' ) { status = 'Yes - but too Small' ; } else…" at bounding box center [317, 146] width 379 height 198
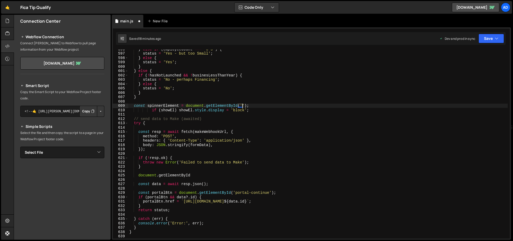
paste textarea "spinner'"
click at [171, 105] on div "} else if ( employeeCount === '0-5' ) { status = 'Yes - but too Small' ; } else…" at bounding box center [317, 146] width 379 height 198
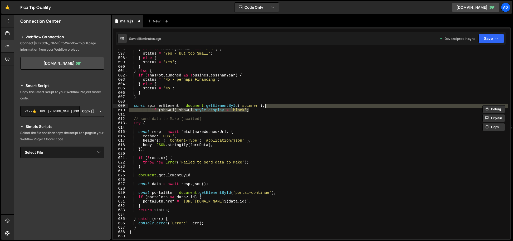
drag, startPoint x: 266, startPoint y: 109, endPoint x: 272, endPoint y: 106, distance: 6.2
click at [272, 106] on div "} else if ( employeeCount === '0-5' ) { status = 'Yes - but too Small' ; } else…" at bounding box center [317, 146] width 379 height 198
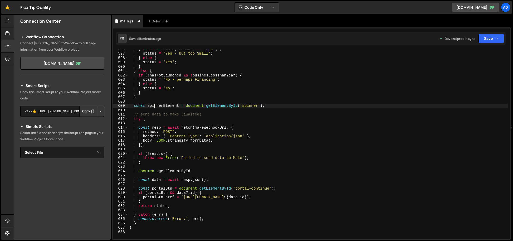
click at [153, 105] on div "} else if ( employeeCount === '0-5' ) { status = 'Yes - but too Small' ; } else…" at bounding box center [317, 146] width 379 height 198
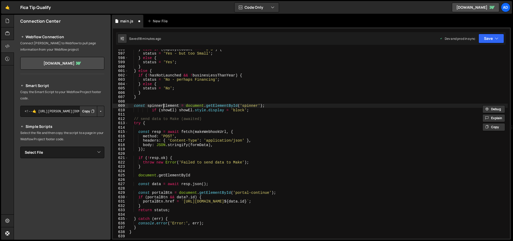
click at [163, 106] on div "} else if ( employeeCount === '0-5' ) { status = 'Yes - but too Small' ; } else…" at bounding box center [317, 146] width 379 height 198
type textarea "const spinnerElement = document.getElementById('spinner');"
click at [163, 106] on div "} else if ( employeeCount === '0-5' ) { status = 'Yes - but too Small' ; } else…" at bounding box center [317, 146] width 379 height 198
click at [178, 128] on div "} else if ( employeeCount === '0-5' ) { status = 'Yes - but too Small' ; } else…" at bounding box center [317, 146] width 379 height 198
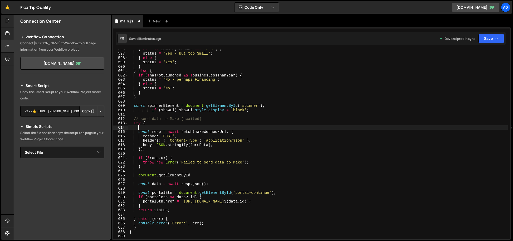
scroll to position [0, 0]
paste textarea "spinnerElement"
drag, startPoint x: 138, startPoint y: 128, endPoint x: 237, endPoint y: 128, distance: 98.2
click at [237, 128] on div "} else if ( employeeCount === '0-5' ) { status = 'Yes - but too Small' ; } else…" at bounding box center [317, 146] width 379 height 198
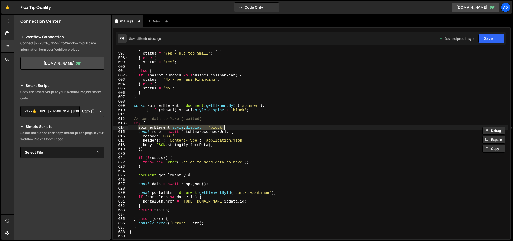
click at [187, 207] on div "} else if ( employeeCount === '0-5' ) { status = 'Yes - but too Small' ; } else…" at bounding box center [317, 146] width 379 height 198
type textarea "}"
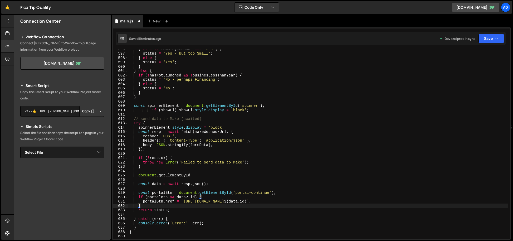
scroll to position [0, 0]
paste textarea "spinnerElement.style.display = 'block'"
click at [197, 210] on div "} else if ( employeeCount === '0-5' ) { status = 'Yes - but too Small' ; } else…" at bounding box center [317, 146] width 379 height 198
click at [216, 210] on div "} else if ( employeeCount === '0-5' ) { status = 'Yes - but too Small' ; } else…" at bounding box center [317, 146] width 379 height 198
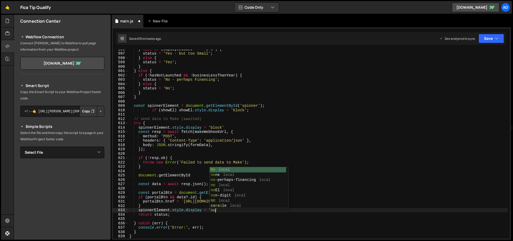
scroll to position [0, 6]
type textarea "spinnerElement.style.display = 'none'"
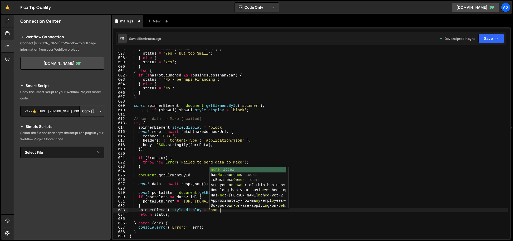
click at [156, 169] on div "} else if ( employeeCount === '0-5' ) { status = 'Yes - but too Small' ; } else…" at bounding box center [317, 146] width 379 height 198
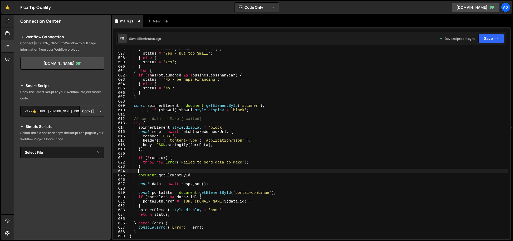
scroll to position [0, 0]
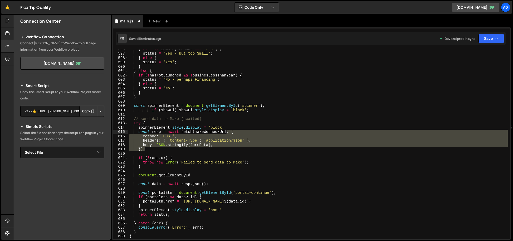
drag, startPoint x: 164, startPoint y: 151, endPoint x: 229, endPoint y: 130, distance: 68.2
click at [229, 130] on div "} else if ( employeeCount === '0-5' ) { status = 'Yes - but too Small' ; } else…" at bounding box center [317, 146] width 379 height 198
click at [232, 127] on div "} else if ( employeeCount === '0-5' ) { status = 'Yes - but too Small' ; } else…" at bounding box center [317, 146] width 379 height 198
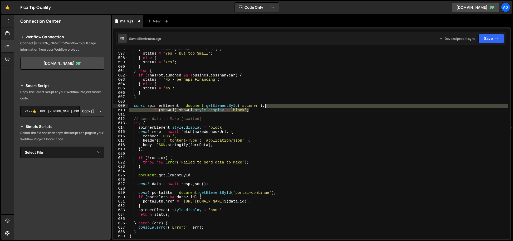
drag, startPoint x: 261, startPoint y: 109, endPoint x: 278, endPoint y: 105, distance: 18.0
click at [278, 105] on div "} else if ( employeeCount === '0-5' ) { status = 'Yes - but too Small' ; } else…" at bounding box center [317, 146] width 379 height 198
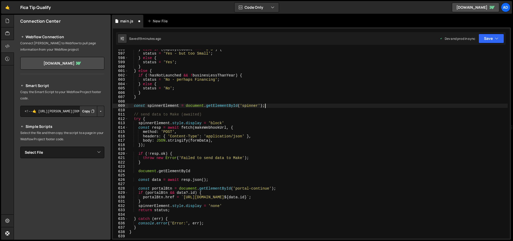
click at [238, 121] on div "} else if ( employeeCount === '0-5' ) { status = 'Yes - but too Small' ; } else…" at bounding box center [317, 146] width 379 height 198
type textarea "spinnerElement.style.display = 'block';"
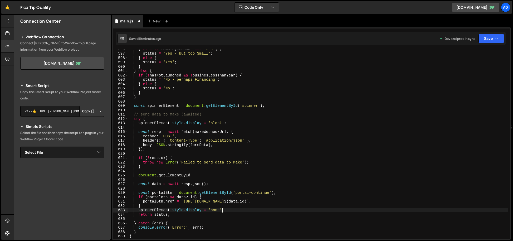
click at [244, 210] on div "} else if ( employeeCount === '0-5' ) { status = 'Yes - but too Small' ; } else…" at bounding box center [317, 146] width 379 height 198
click at [488, 41] on button "Save" at bounding box center [491, 38] width 26 height 9
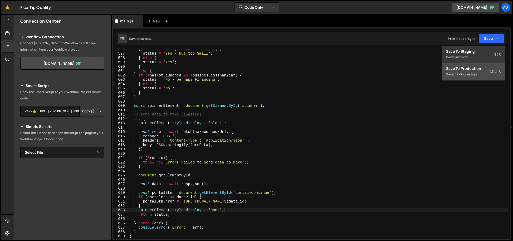
click at [473, 73] on div "11 minutes ago" at bounding box center [465, 74] width 21 height 4
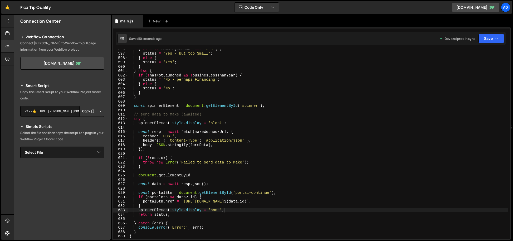
type textarea "const spinnerElement = document.getElementById('spinner');"
click at [248, 107] on div "} else if ( employeeCount === '0-5' ) { status = 'Yes - but too Small' ; } else…" at bounding box center [317, 146] width 379 height 198
